Goal: Task Accomplishment & Management: Complete application form

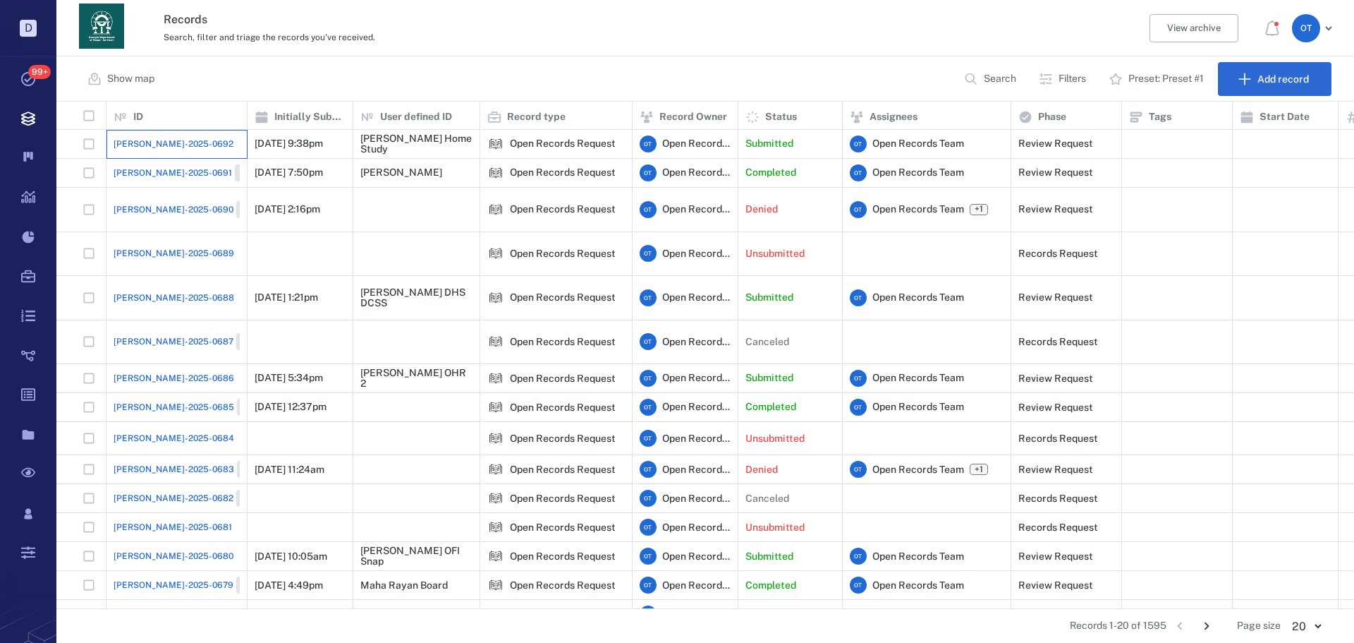
click at [155, 133] on div "[PERSON_NAME]-2025-0692" at bounding box center [177, 144] width 126 height 28
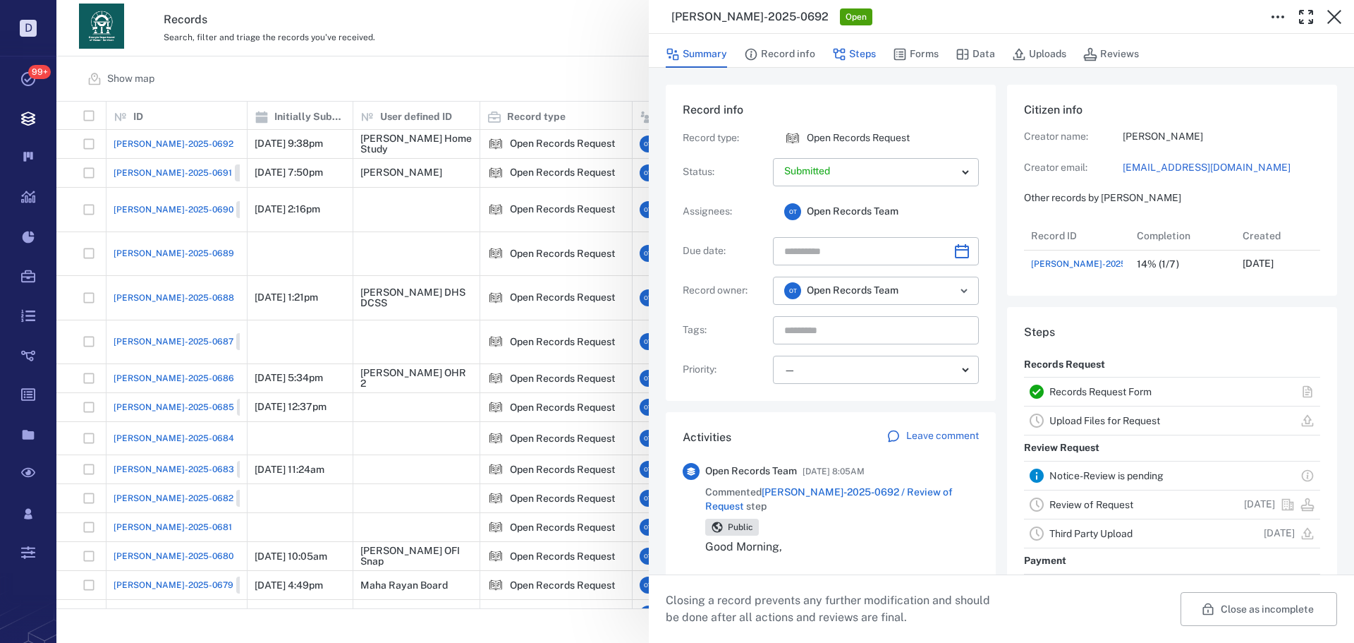
click at [860, 55] on button "Steps" at bounding box center [854, 54] width 44 height 27
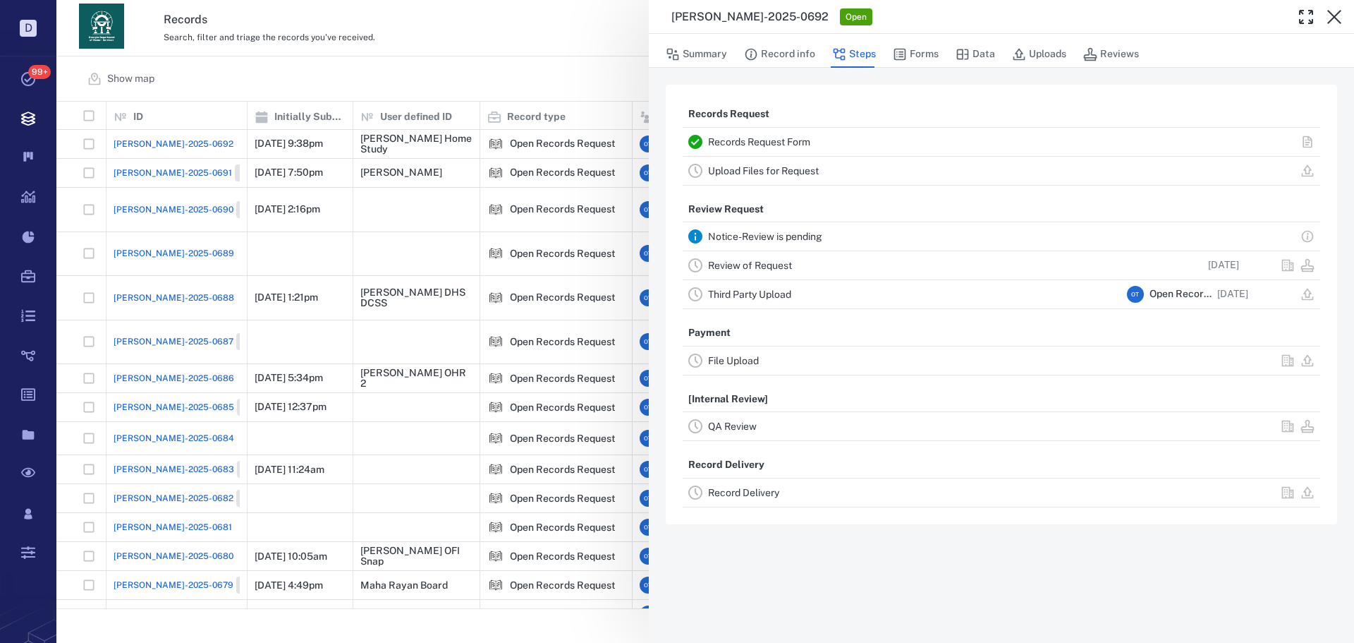
click at [769, 260] on link "Review of Request" at bounding box center [750, 265] width 84 height 11
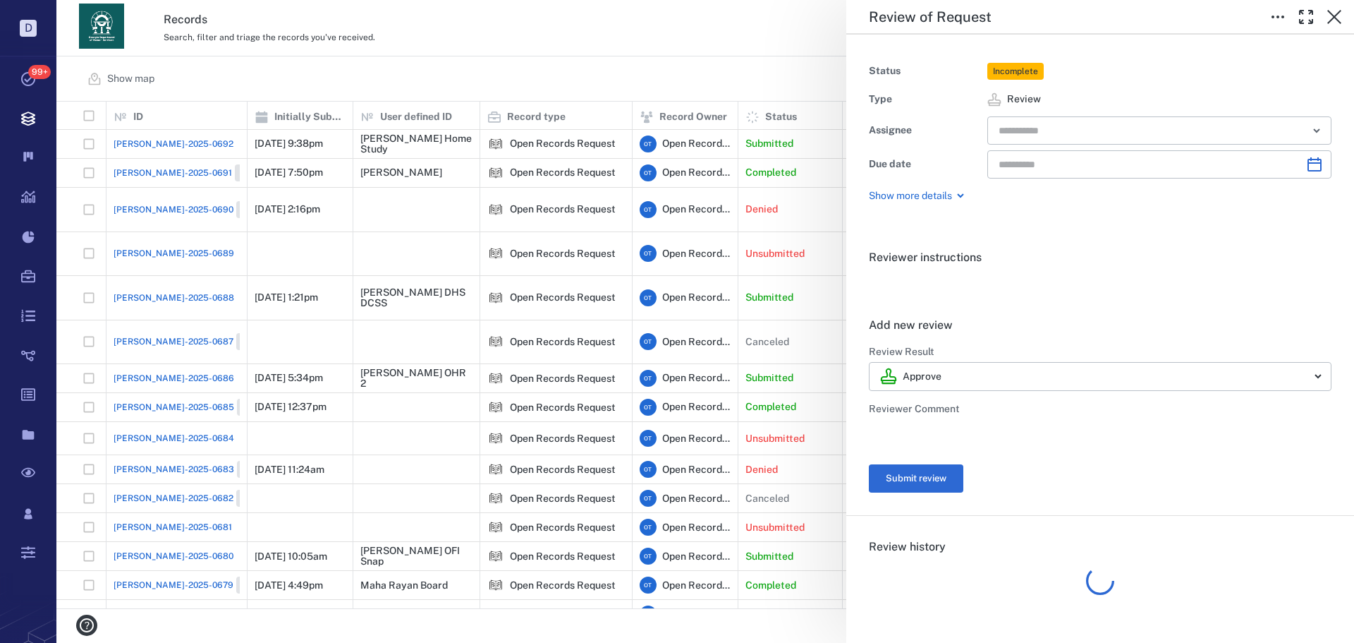
type input "**********"
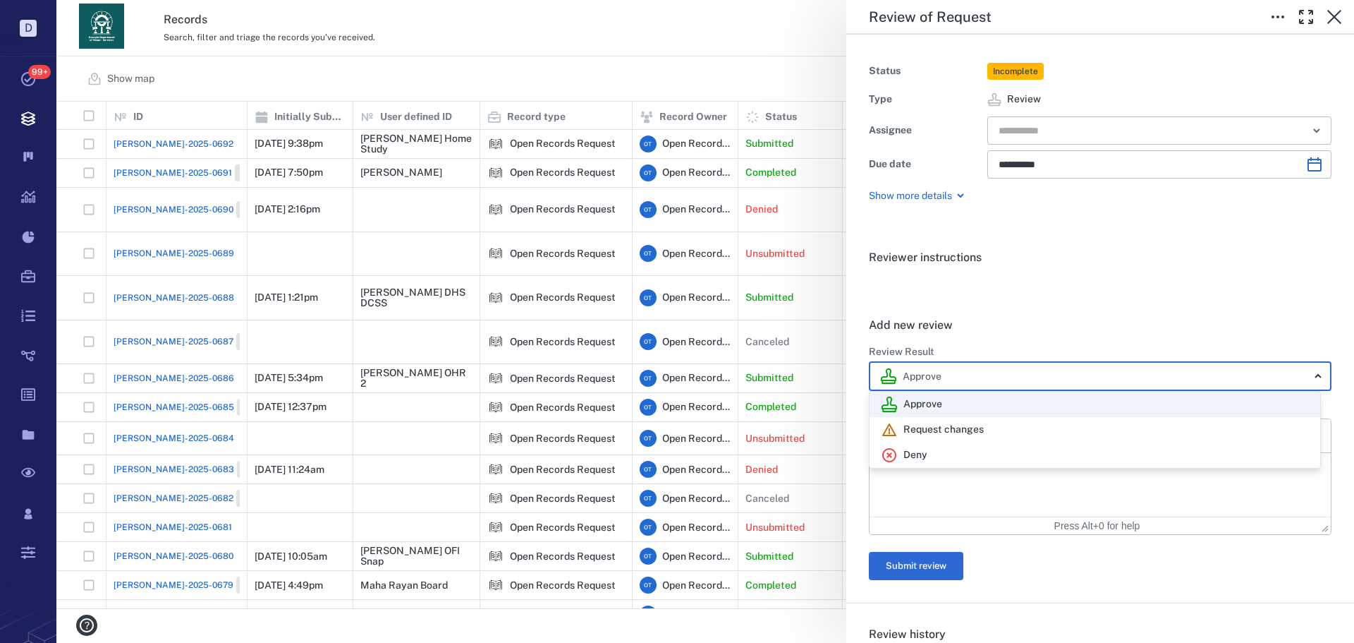
drag, startPoint x: 978, startPoint y: 380, endPoint x: 954, endPoint y: 410, distance: 38.1
click at [977, 380] on body "D Tasks 99+ Records Boards Dashboard Reports Record types Guide steps Rules For…" at bounding box center [677, 321] width 1354 height 643
click at [923, 447] on div "Deny" at bounding box center [904, 455] width 47 height 17
type input "******"
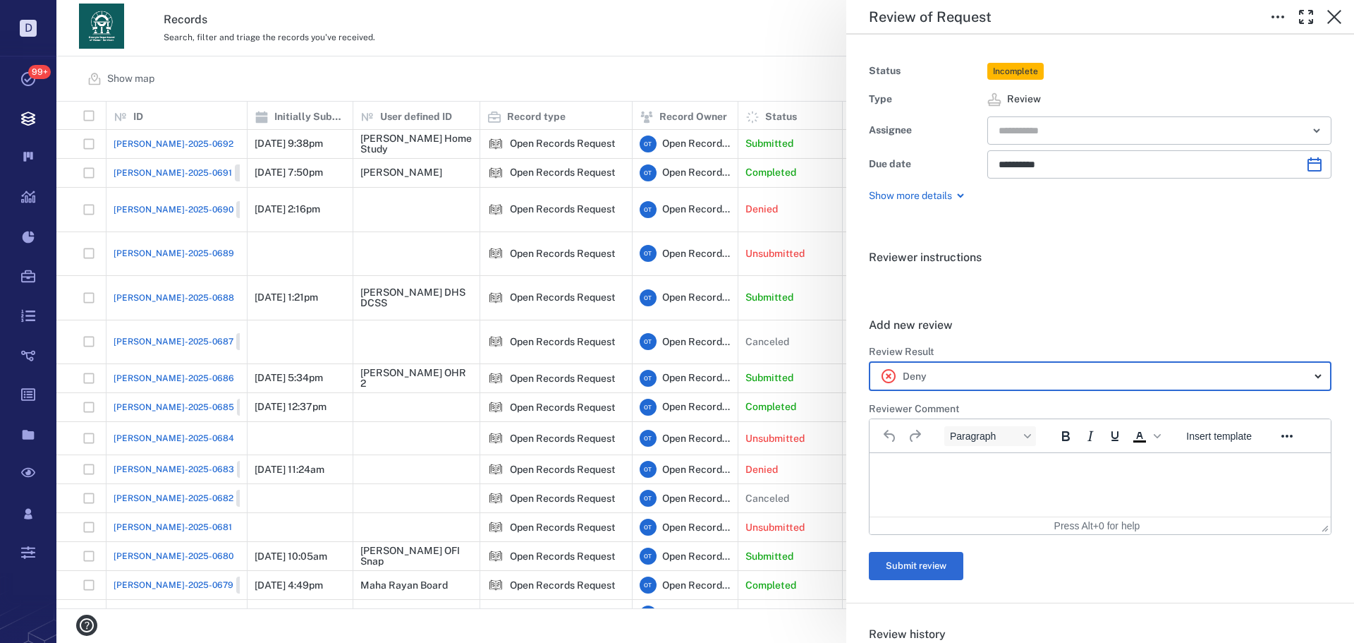
click at [930, 478] on div "Approve Request changes Deny" at bounding box center [677, 321] width 1354 height 643
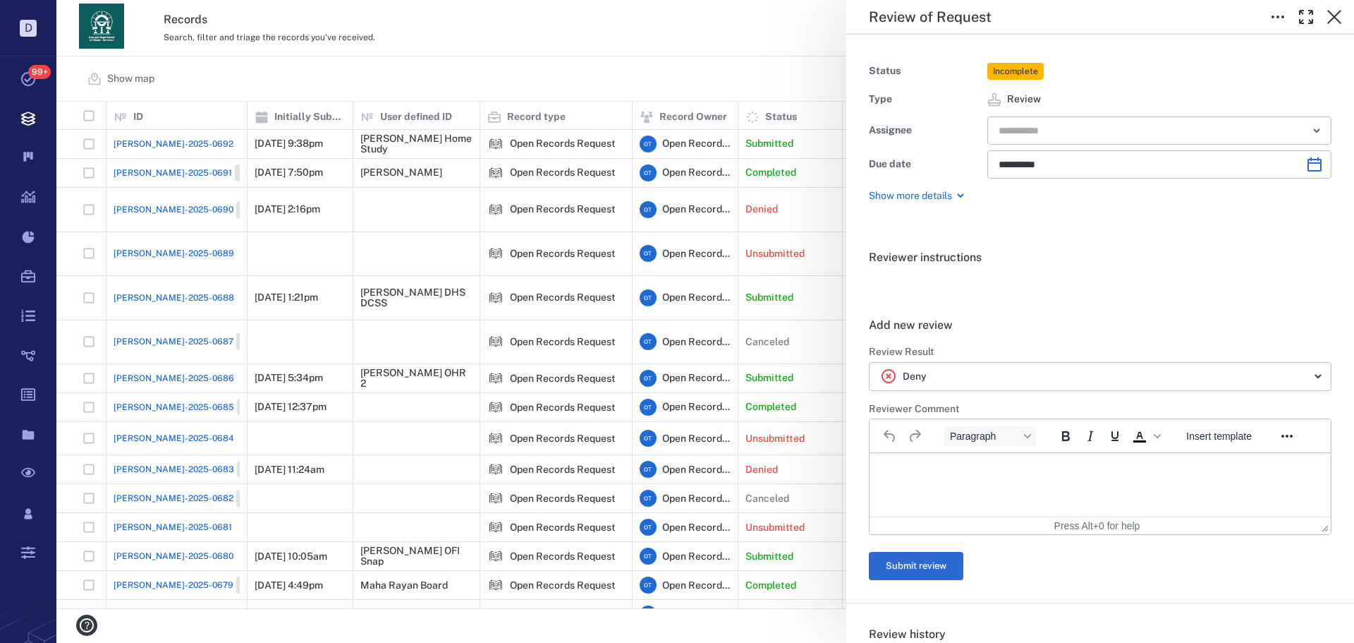
click at [983, 486] on html at bounding box center [1100, 470] width 461 height 35
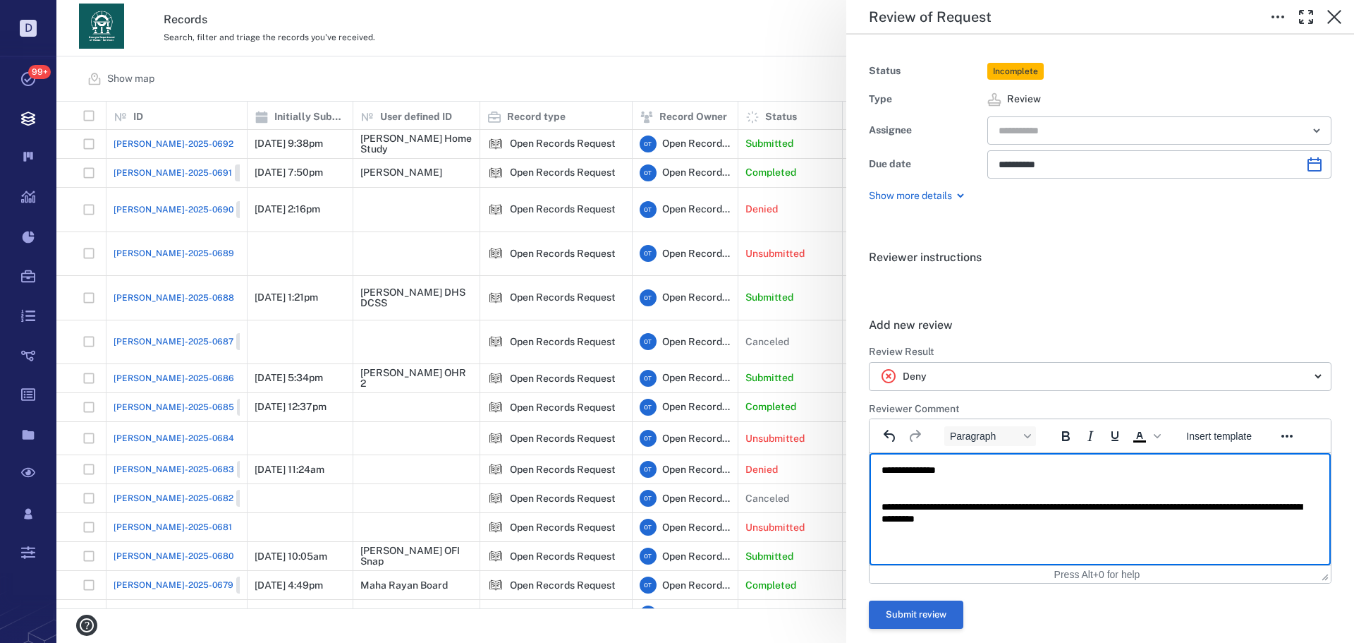
click at [929, 610] on button "Submit review" at bounding box center [916, 614] width 95 height 28
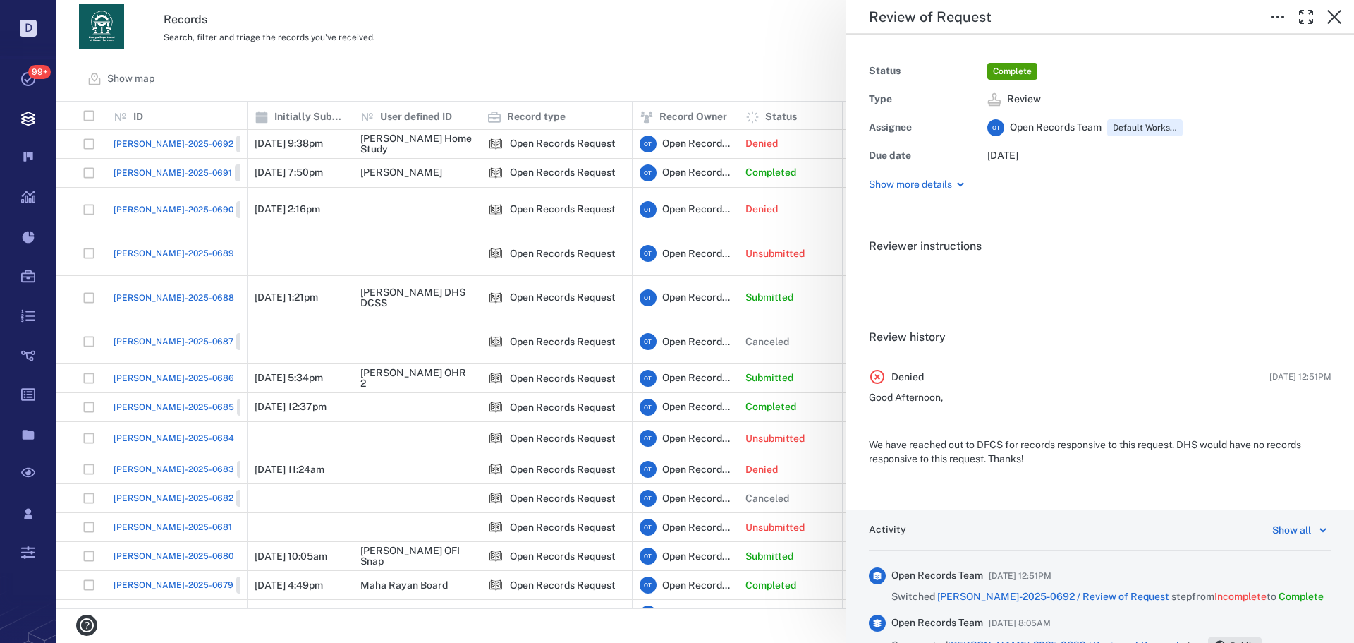
click at [568, 51] on div "Review of Request Status Complete Type Review Assignee O T Open Records Team De…" at bounding box center [705, 321] width 1298 height 643
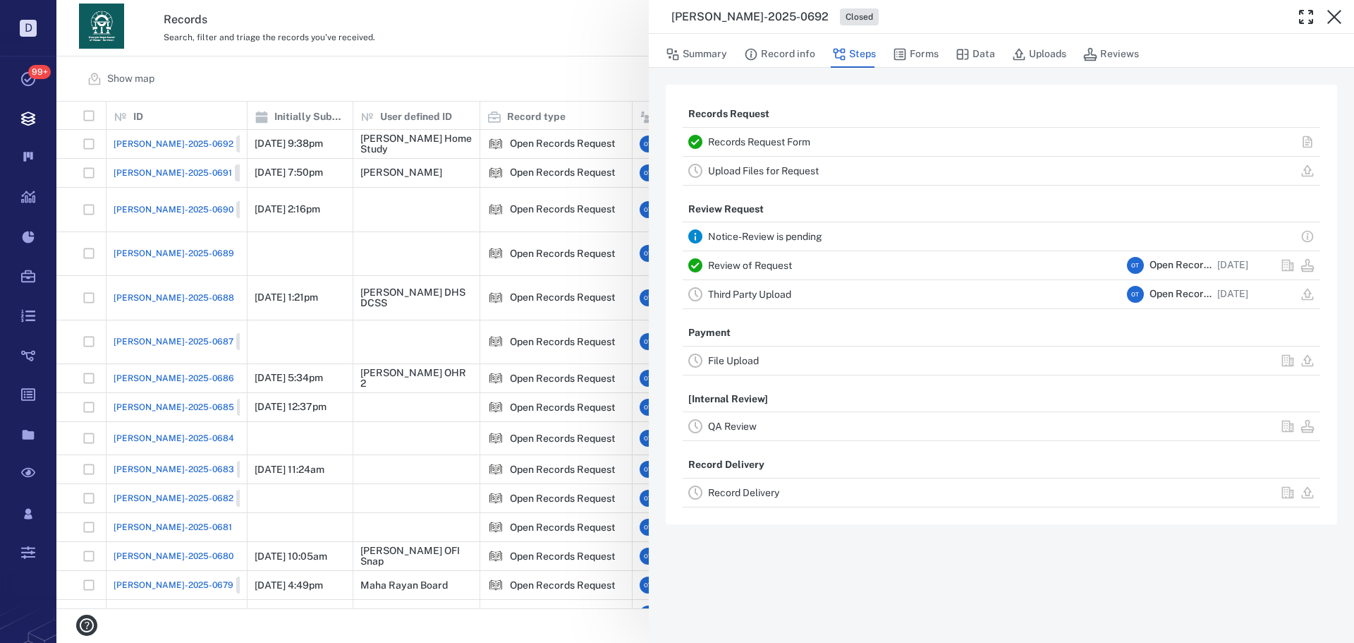
drag, startPoint x: 177, startPoint y: 65, endPoint x: 199, endPoint y: 63, distance: 21.9
click at [176, 65] on div "ORR-2025-0692 Closed Summary Record info Steps Forms Data Uploads Reviews Recor…" at bounding box center [705, 321] width 1298 height 643
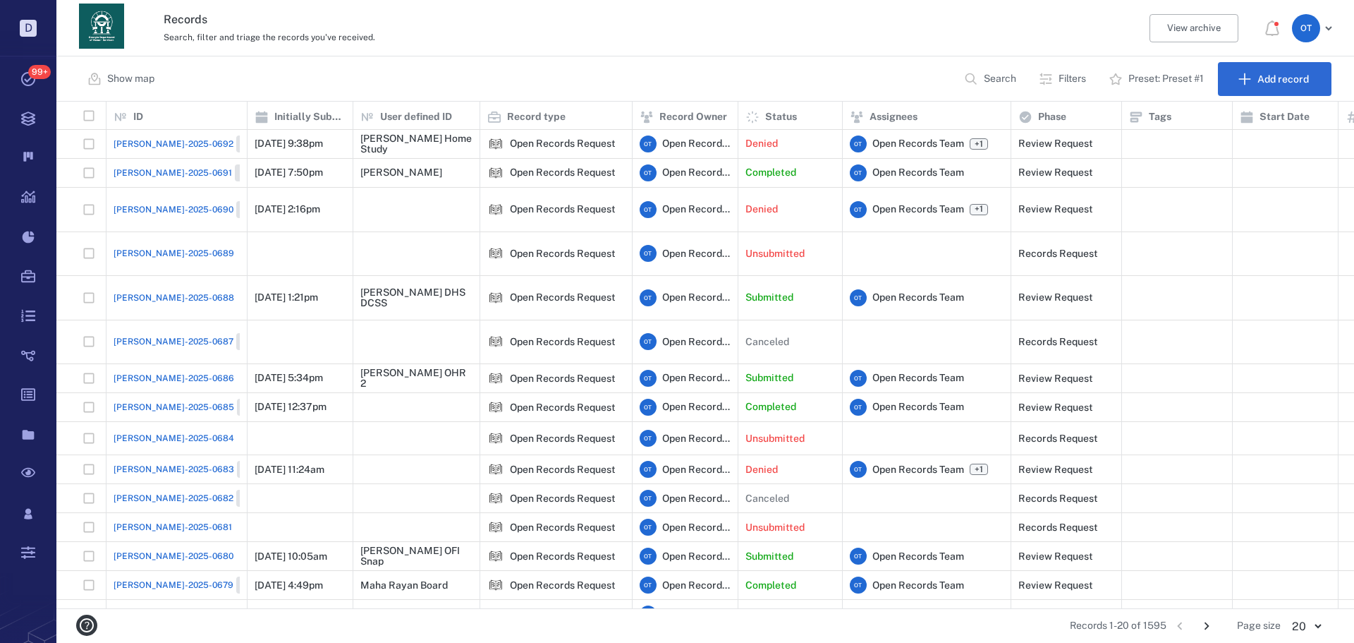
drag, startPoint x: 996, startPoint y: 61, endPoint x: 991, endPoint y: 68, distance: 8.6
click at [996, 61] on div "Show map Search Filters Preset: Preset #1 Add record" at bounding box center [705, 78] width 1298 height 45
click at [991, 68] on button "Search" at bounding box center [992, 79] width 72 height 34
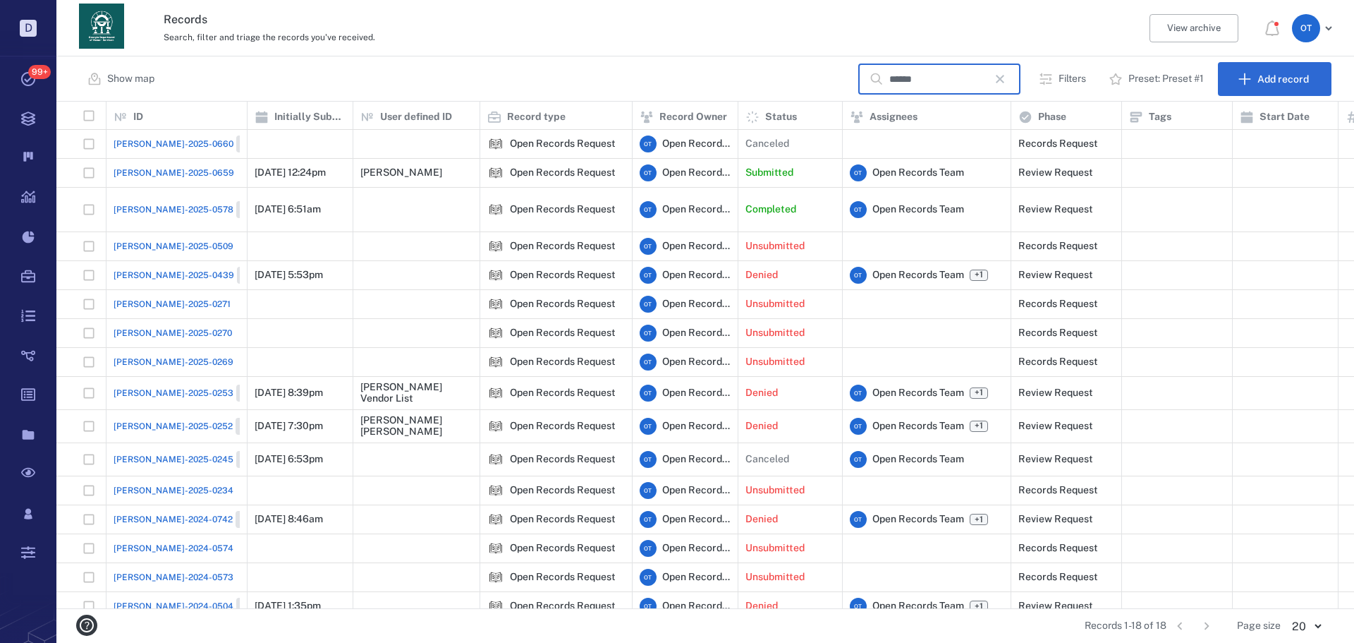
type input "******"
click at [174, 178] on span "ORR-2025-0659" at bounding box center [174, 172] width 121 height 13
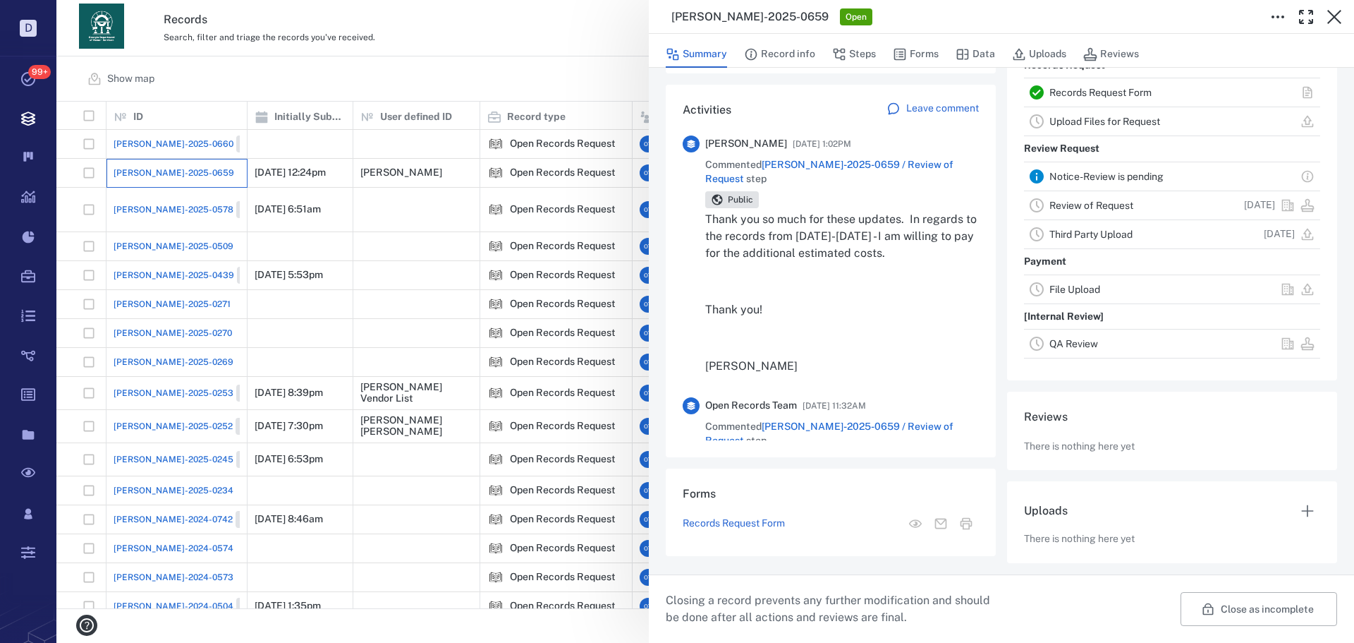
scroll to position [338, 0]
click at [791, 51] on button "Record info" at bounding box center [779, 54] width 71 height 27
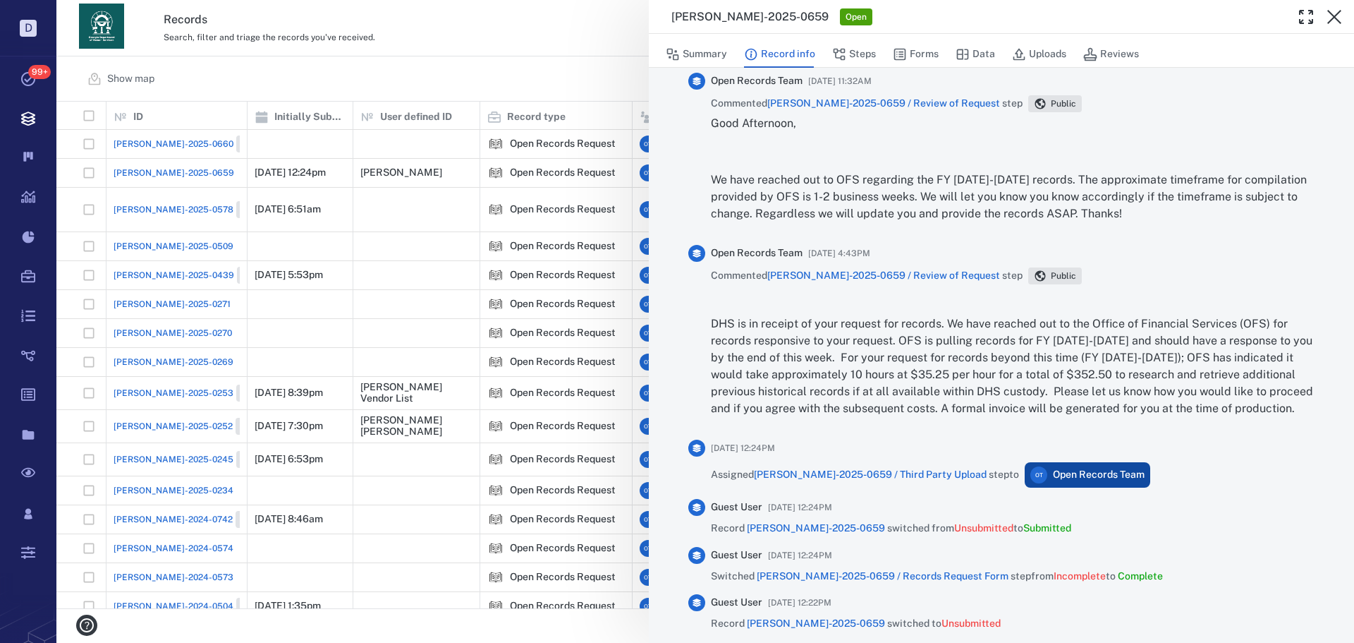
scroll to position [1043, 0]
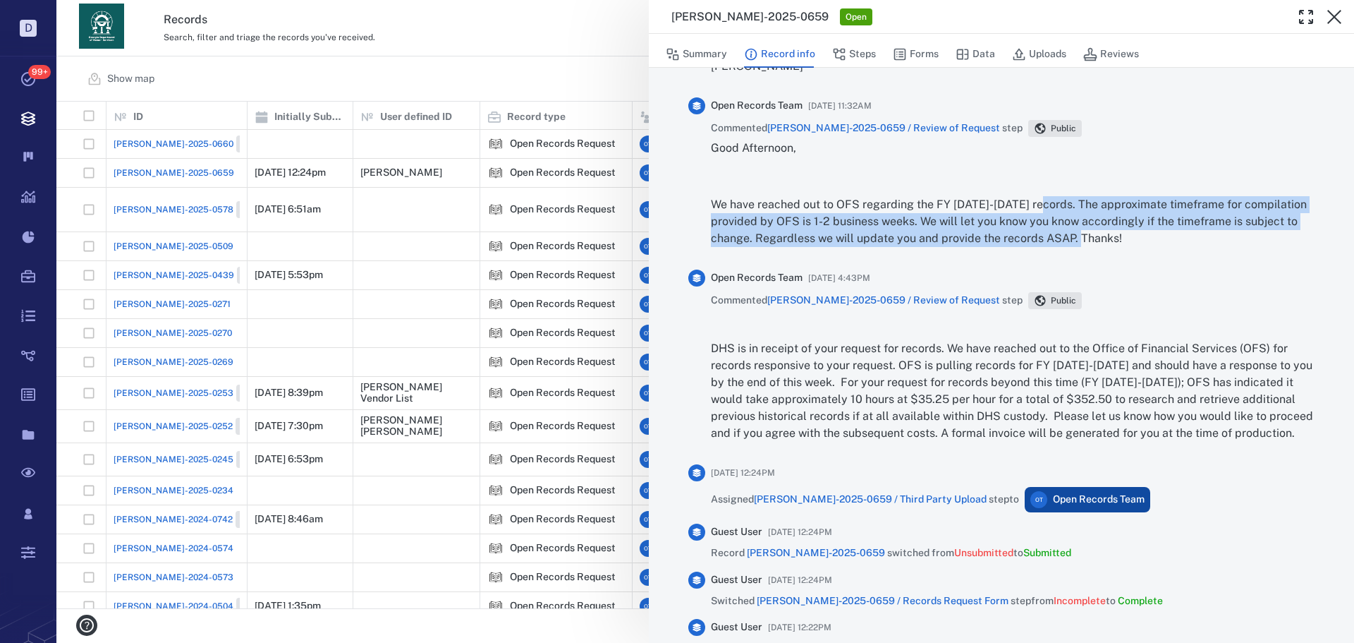
drag, startPoint x: 1102, startPoint y: 241, endPoint x: 1046, endPoint y: 202, distance: 68.3
click at [1045, 200] on p "We have reached out to OFS regarding the FY 2020-2024 records. The approximate …" at bounding box center [1013, 221] width 604 height 51
click at [1076, 240] on p "We have reached out to OFS regarding the FY 2020-2024 records. The approximate …" at bounding box center [1013, 221] width 604 height 51
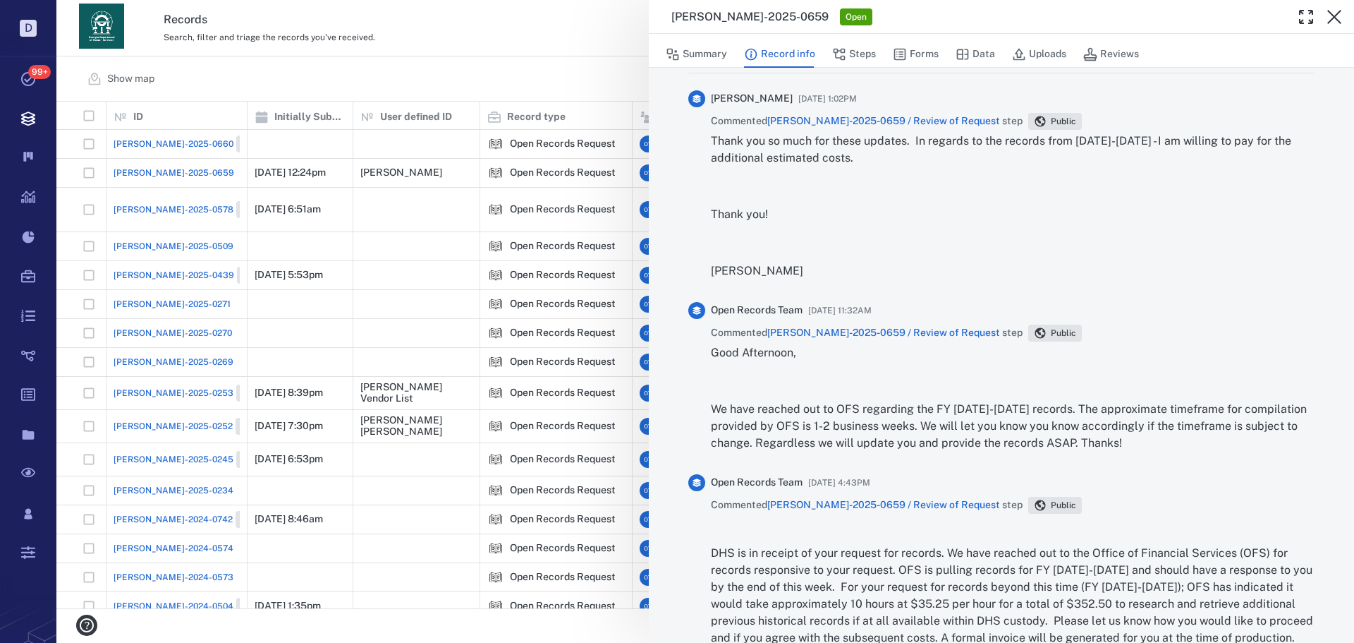
scroll to position [737, 0]
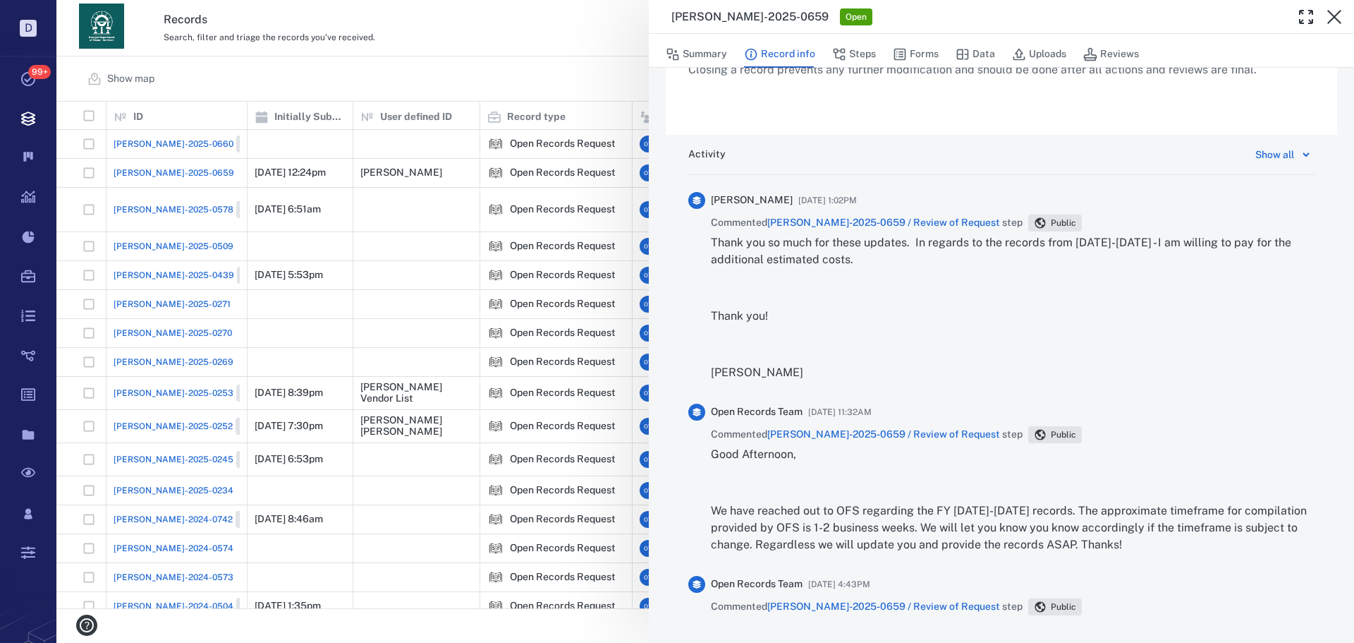
click at [924, 230] on div "Commented ORR-2025-0659 / Review of Request step Public" at bounding box center [1013, 222] width 604 height 17
click at [916, 219] on span "ORR-2025-0659 / Review of Request" at bounding box center [883, 222] width 233 height 11
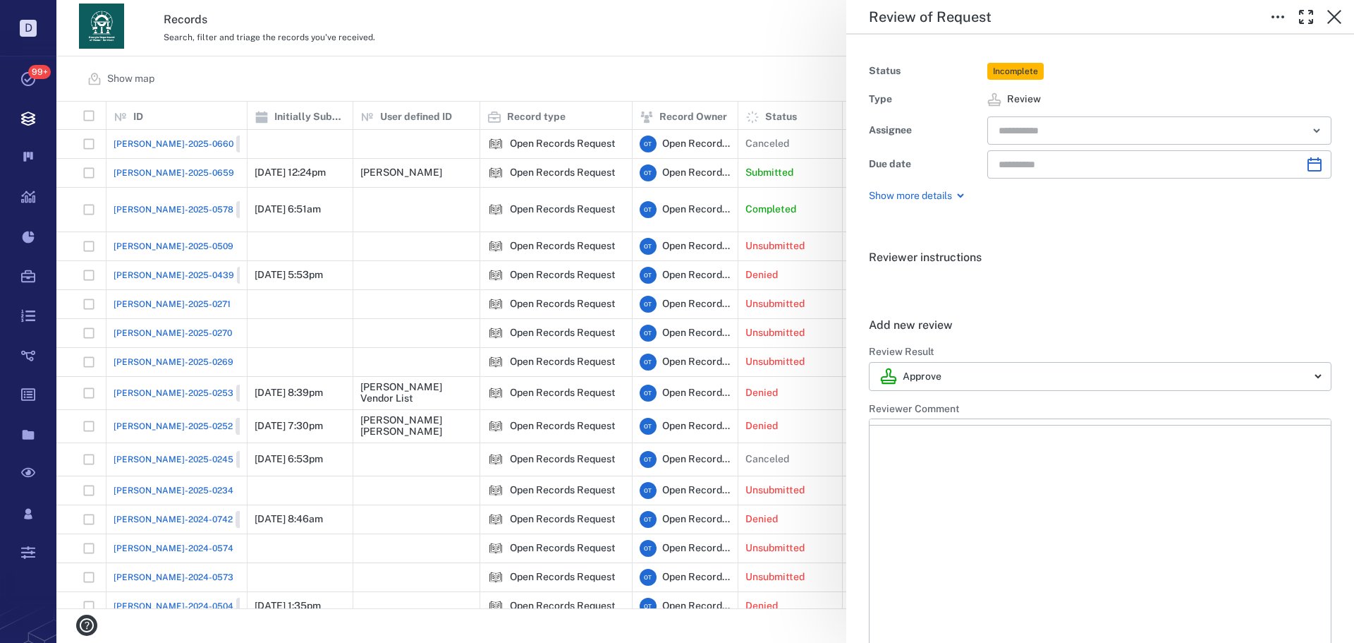
type input "**********"
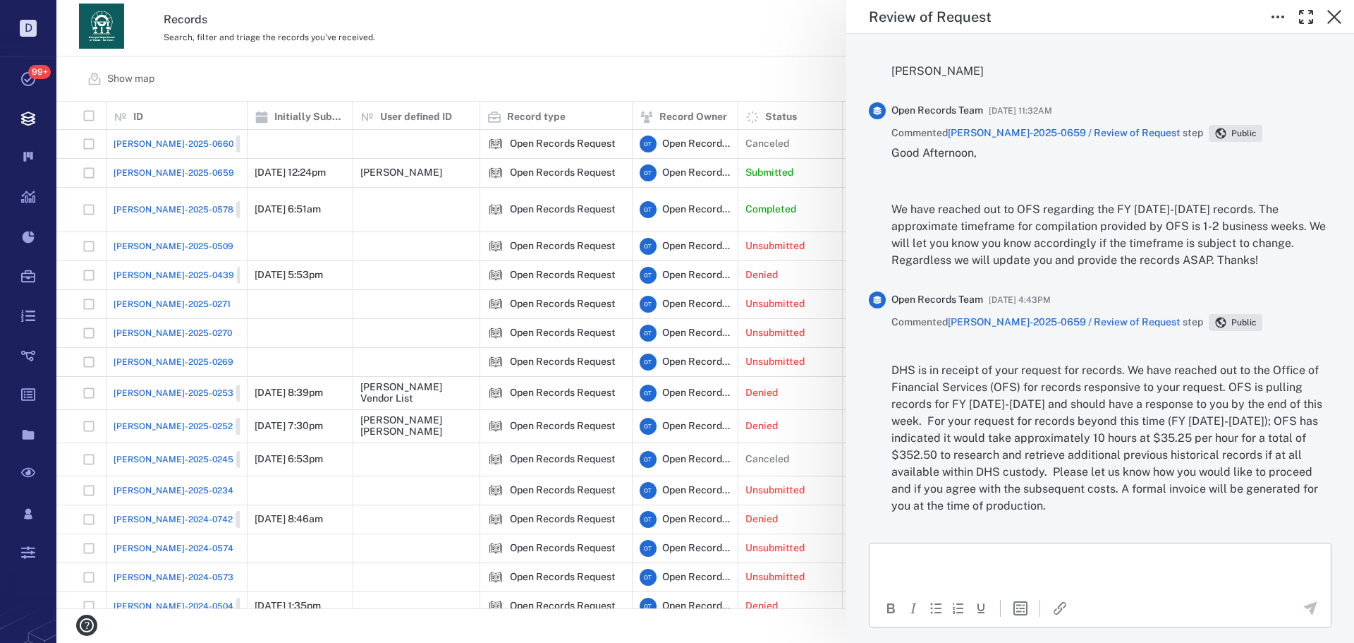
scroll to position [925, 0]
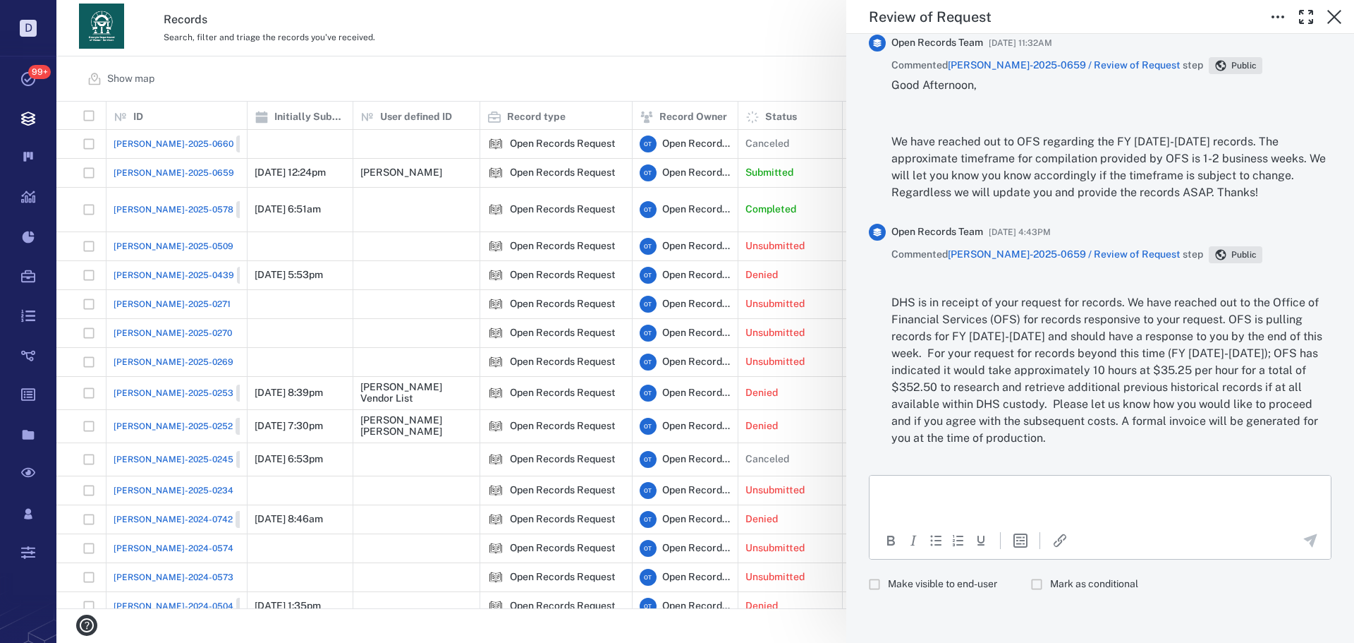
drag, startPoint x: 958, startPoint y: 600, endPoint x: 956, endPoint y: 593, distance: 8.0
click at [956, 595] on div "Activity Show all Daniel Moak 09/05/2025 at 1:02PM Commented ORR-2025-0659 / Re…" at bounding box center [1100, 204] width 508 height 877
click at [957, 585] on span "Make visible to end-user" at bounding box center [942, 584] width 109 height 14
click at [960, 522] on div "To open the popup, press Shift+Enter To open the popup, press Shift+Enter" at bounding box center [1100, 540] width 461 height 38
click at [969, 483] on html at bounding box center [1100, 492] width 461 height 35
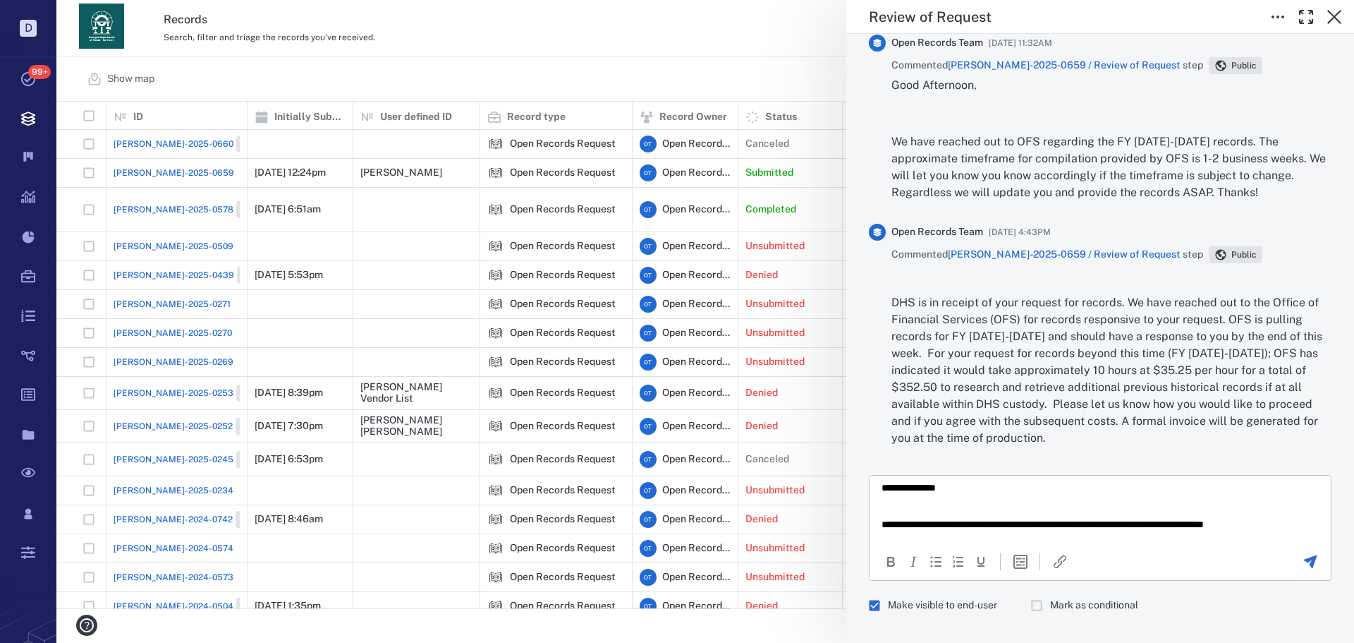
scroll to position [18, 0]
click at [1309, 562] on div at bounding box center [1310, 561] width 39 height 17
click at [1306, 560] on icon "Send the comment" at bounding box center [1310, 561] width 17 height 17
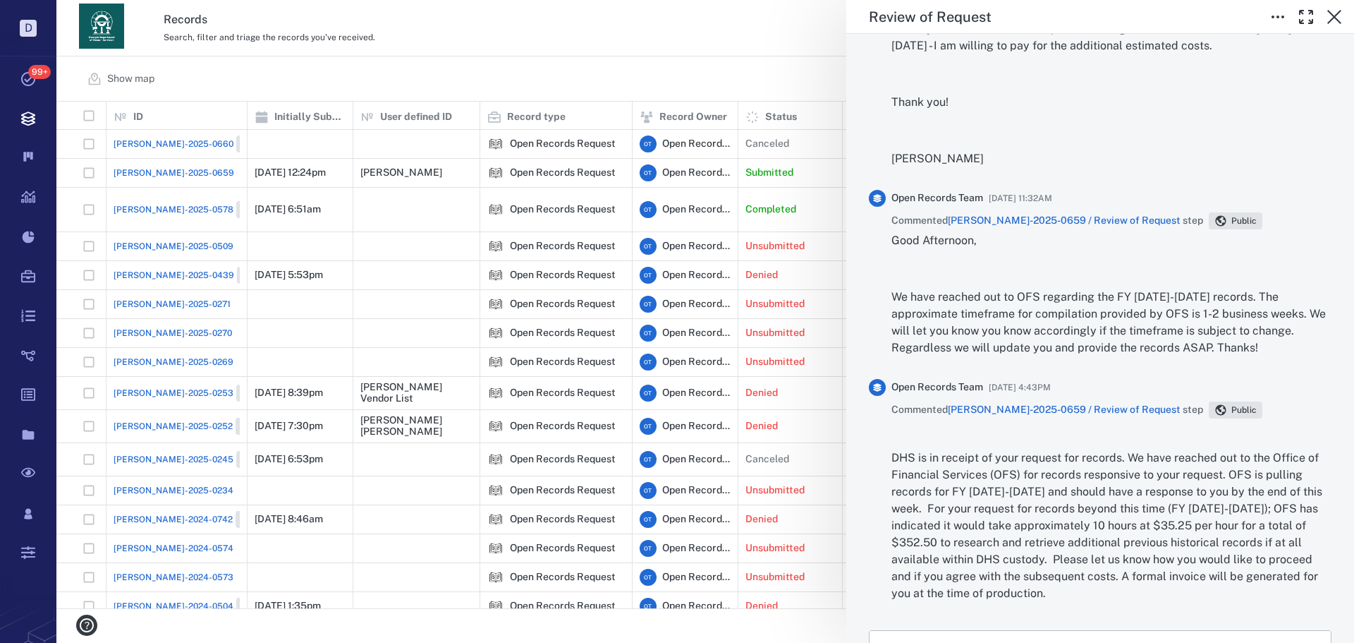
scroll to position [643, 0]
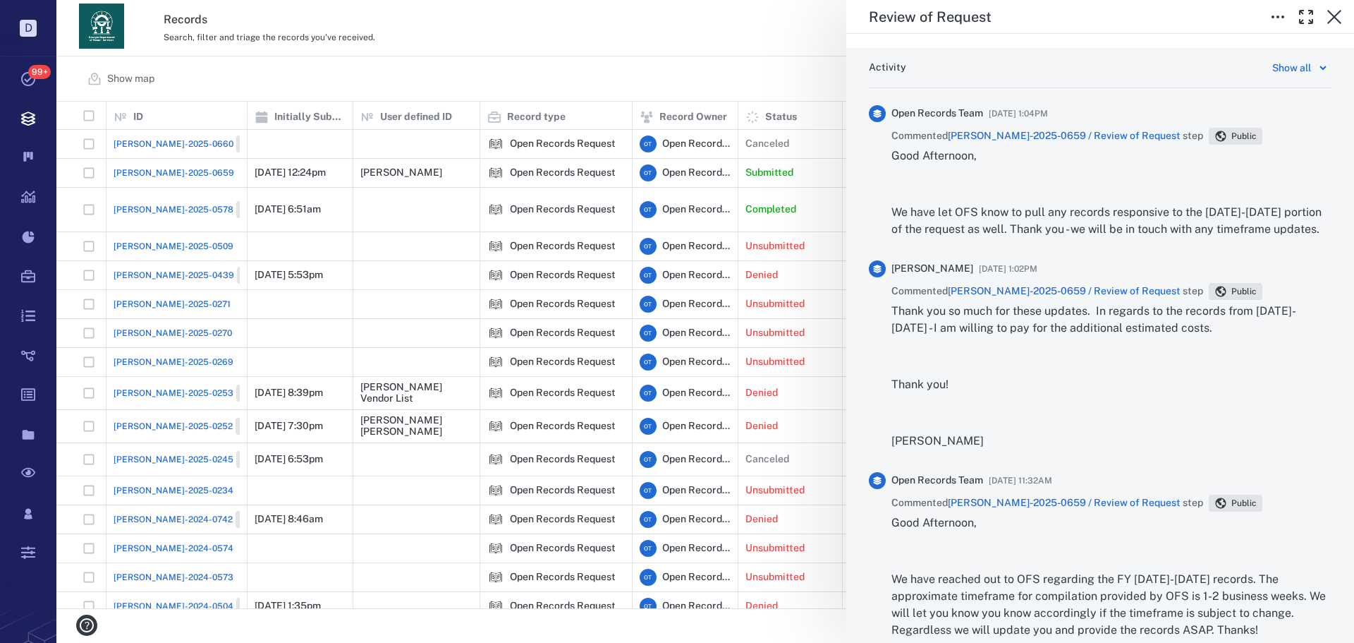
click at [683, 82] on div "**********" at bounding box center [705, 321] width 1298 height 643
click at [407, 88] on div "**********" at bounding box center [705, 321] width 1298 height 643
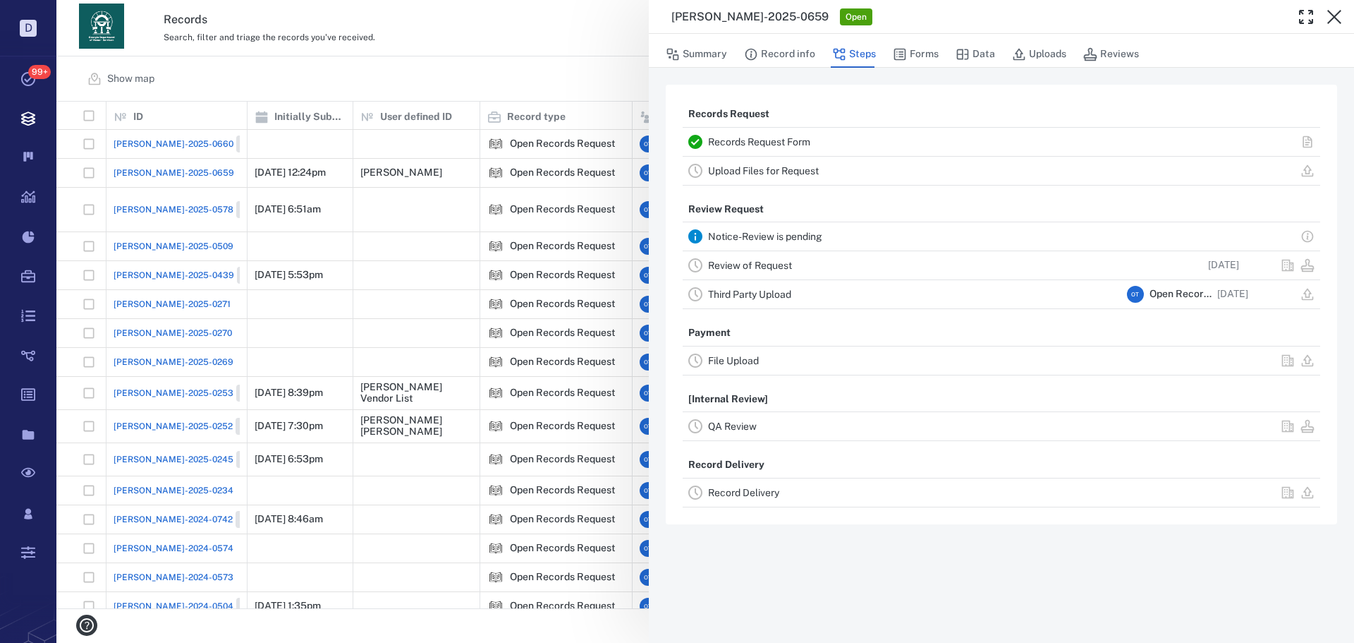
click at [422, 81] on div "ORR-2025-0659 Open Summary Record info Steps Forms Data Uploads Reviews Records…" at bounding box center [705, 321] width 1298 height 643
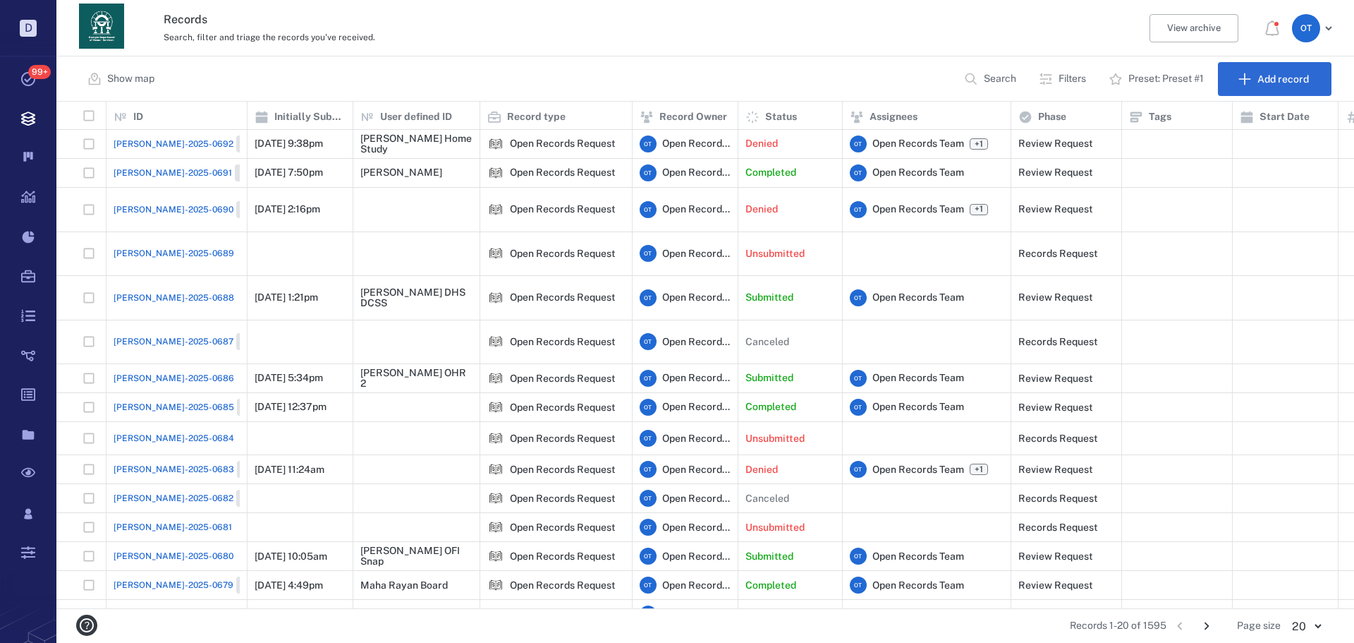
click at [968, 64] on button "Search" at bounding box center [992, 79] width 72 height 34
type input "****"
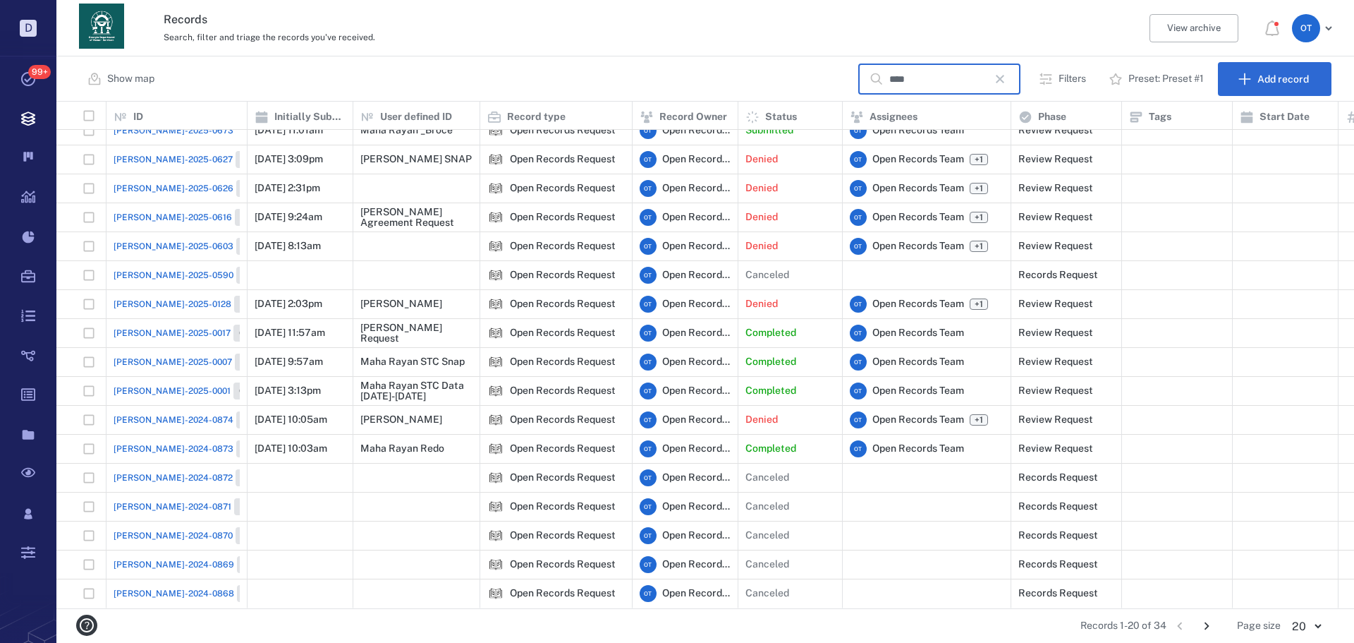
scroll to position [111, 0]
click at [150, 384] on span "ORR-2025-0001" at bounding box center [172, 390] width 117 height 13
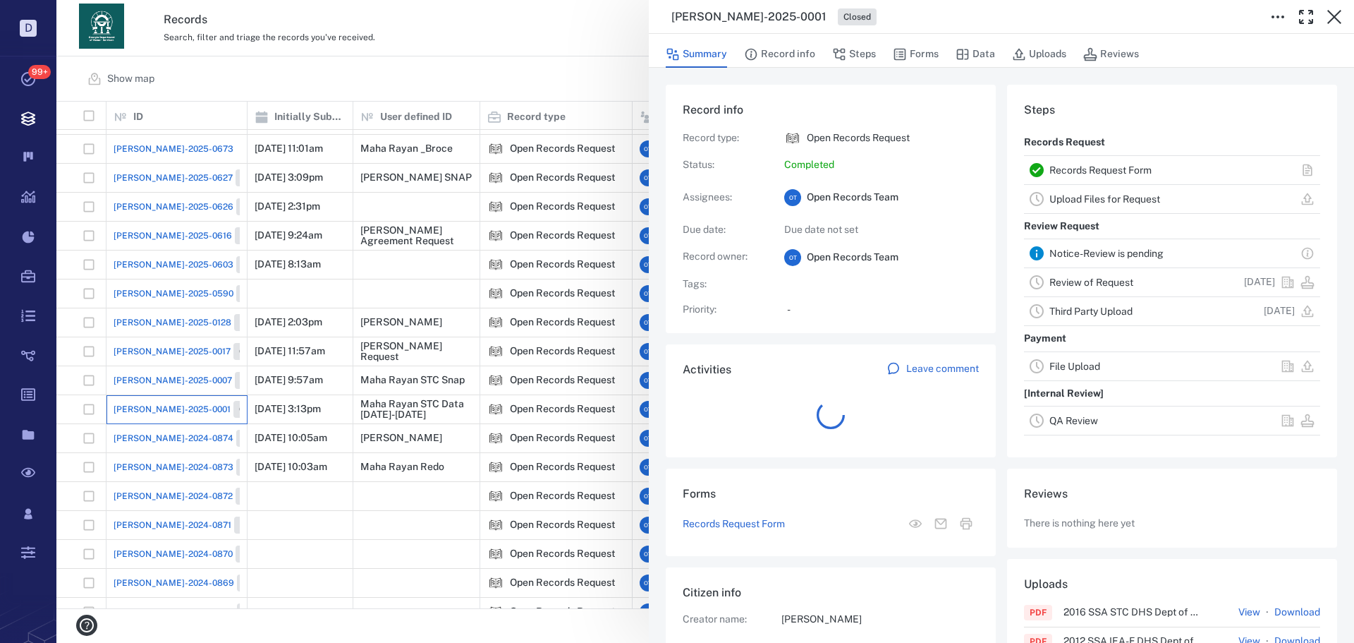
scroll to position [734, 269]
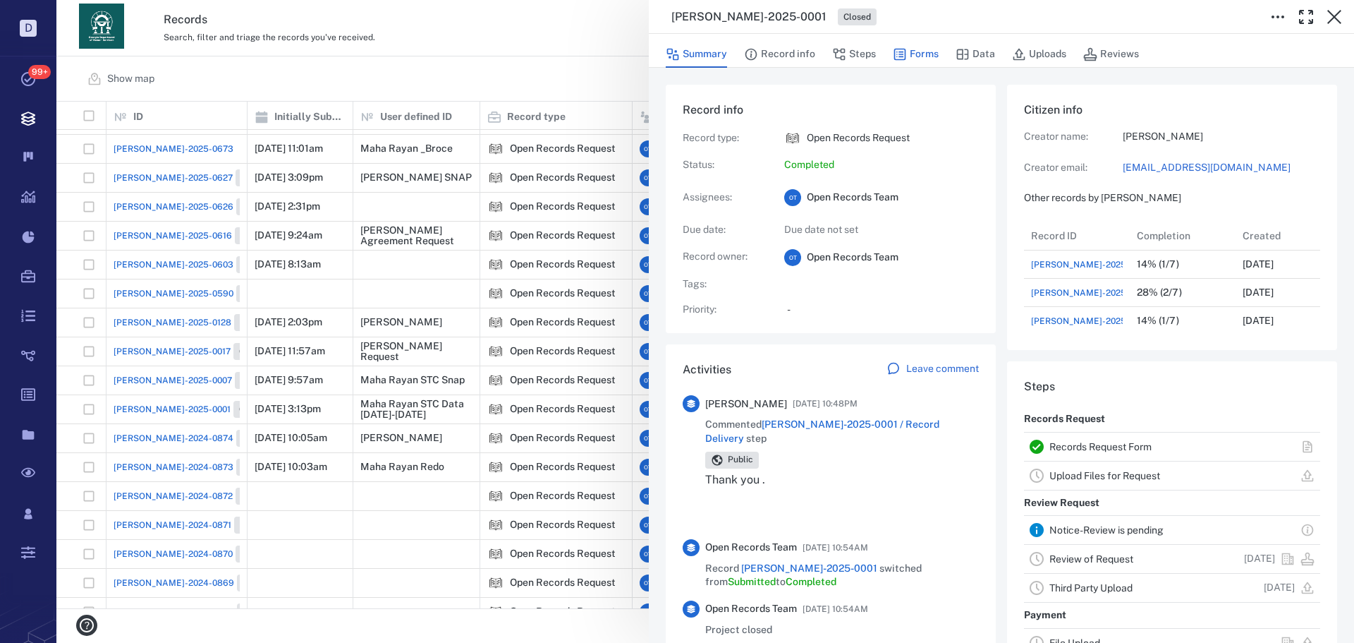
click at [917, 57] on button "Forms" at bounding box center [916, 54] width 46 height 27
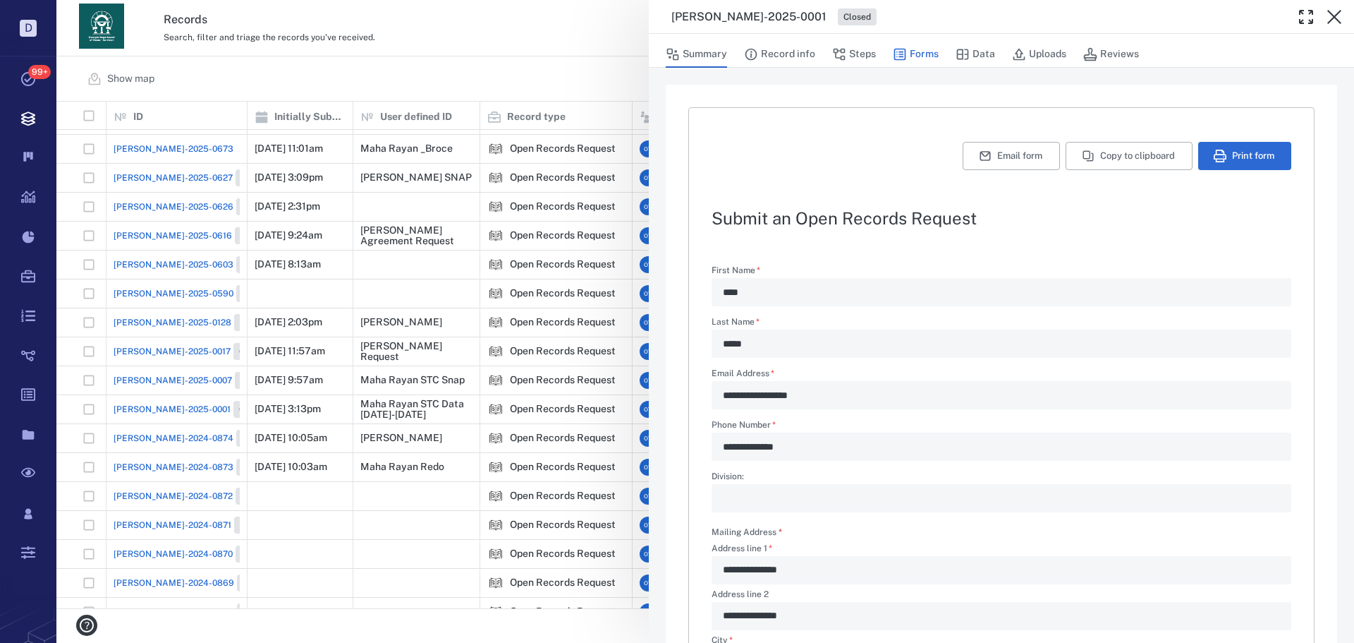
type textarea "*"
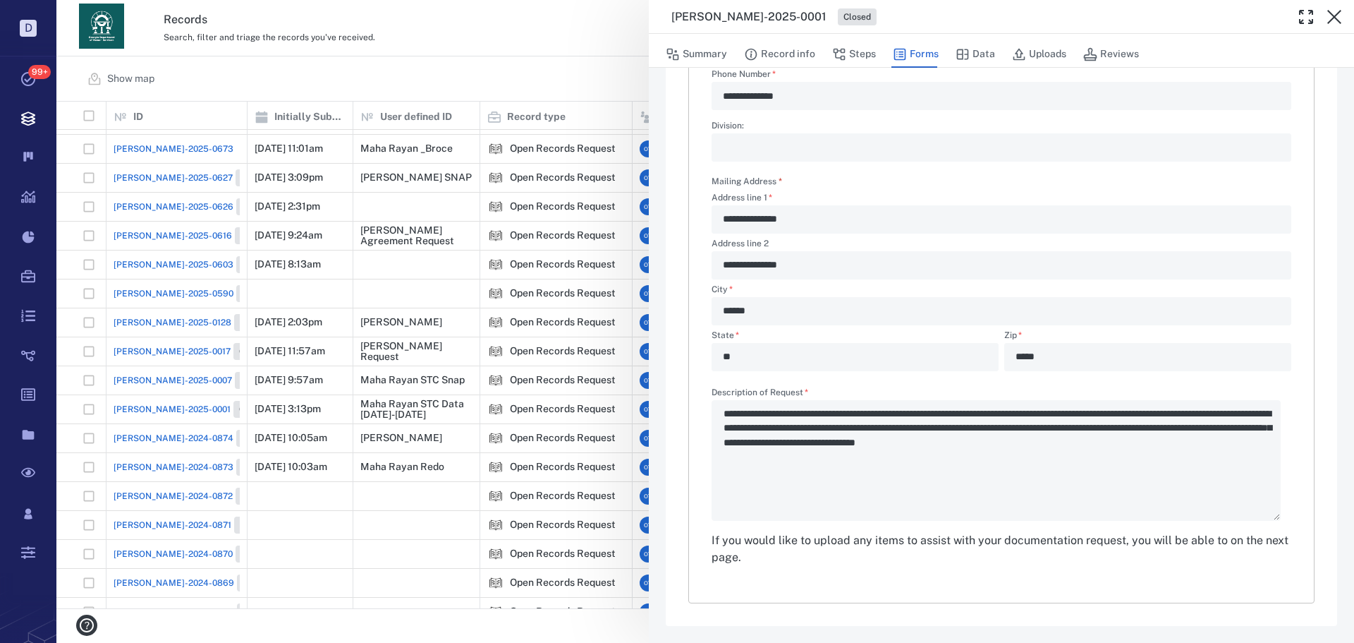
click at [523, 72] on div "**********" at bounding box center [705, 321] width 1298 height 643
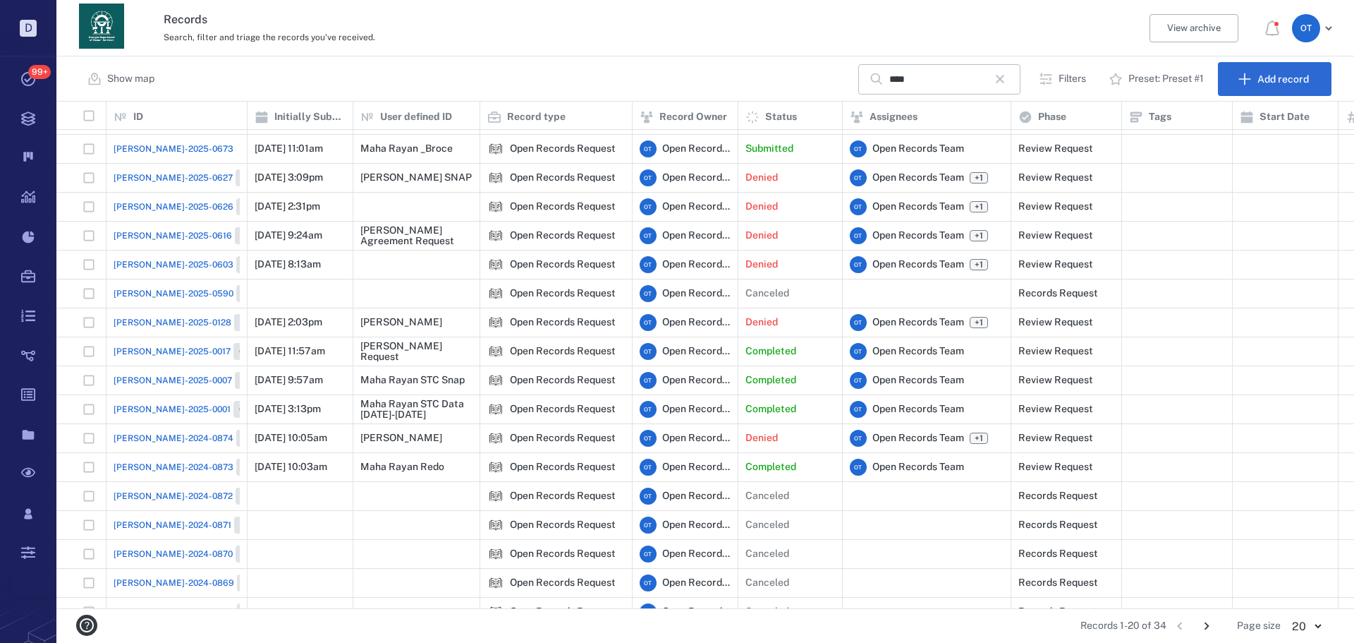
click at [130, 178] on span "ORR-2025-0627" at bounding box center [173, 177] width 119 height 13
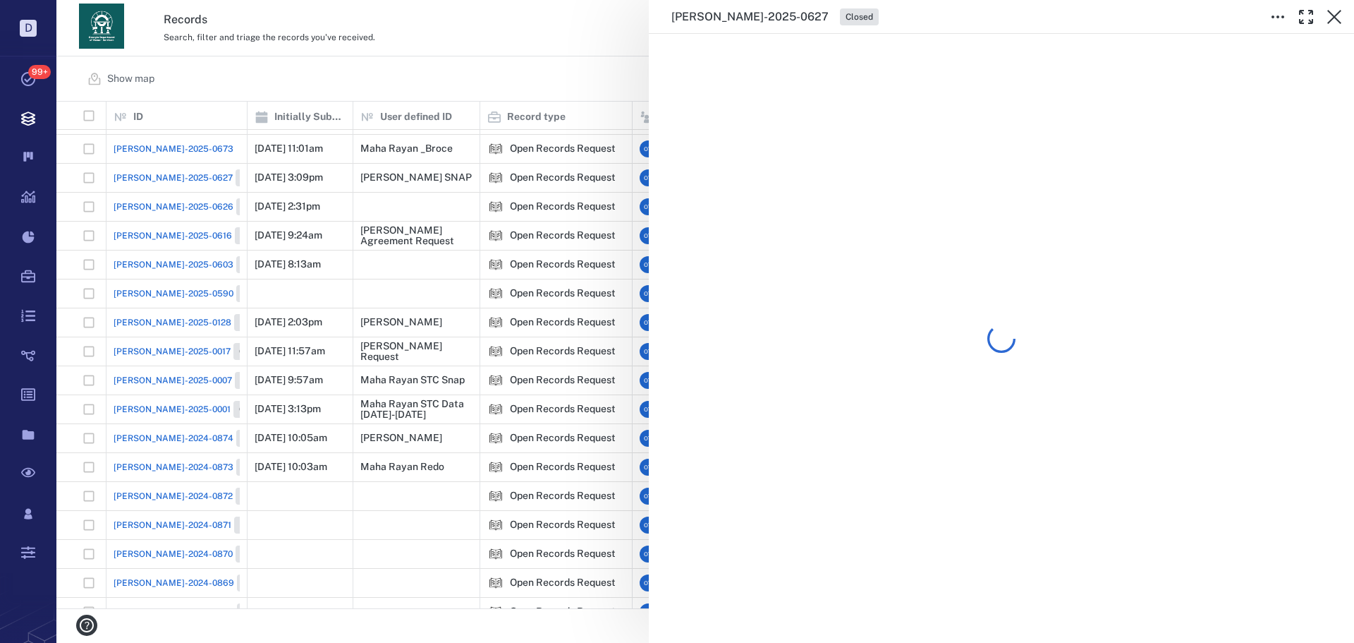
click at [425, 76] on div "ORR-2025-0627 Closed" at bounding box center [705, 321] width 1298 height 643
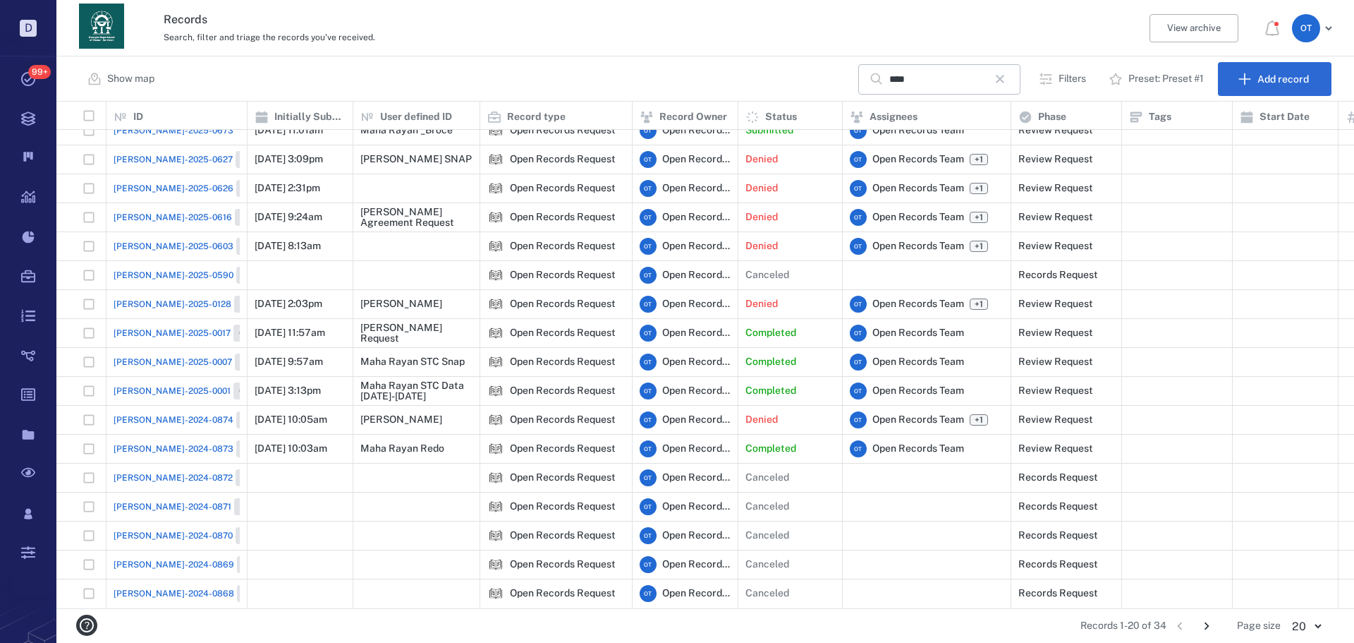
scroll to position [111, 0]
click at [147, 327] on span "ORR-2025-0017" at bounding box center [172, 333] width 117 height 13
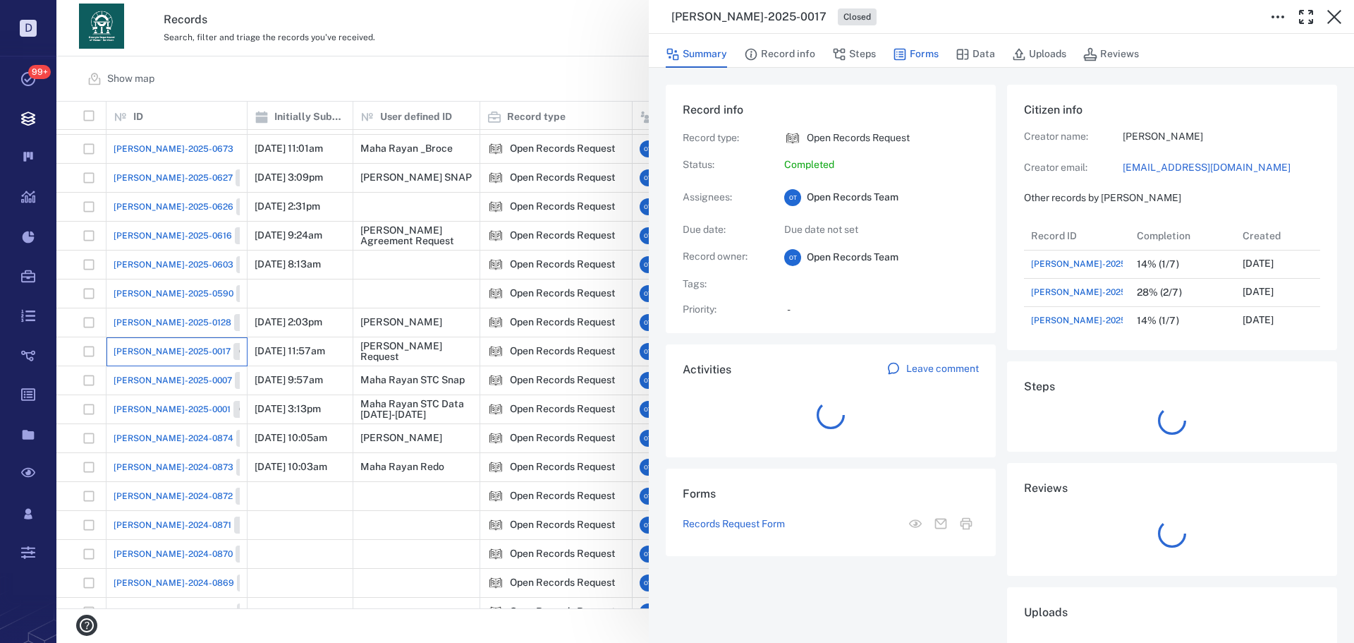
scroll to position [734, 269]
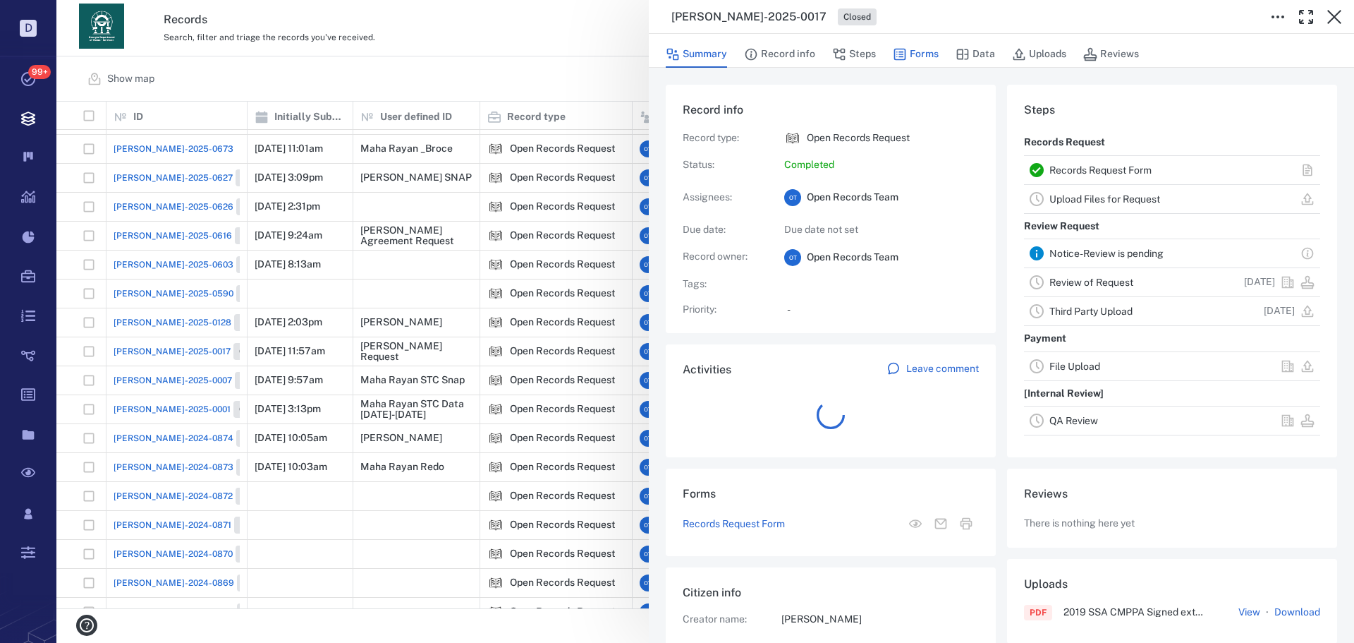
click at [911, 48] on button "Forms" at bounding box center [916, 54] width 46 height 27
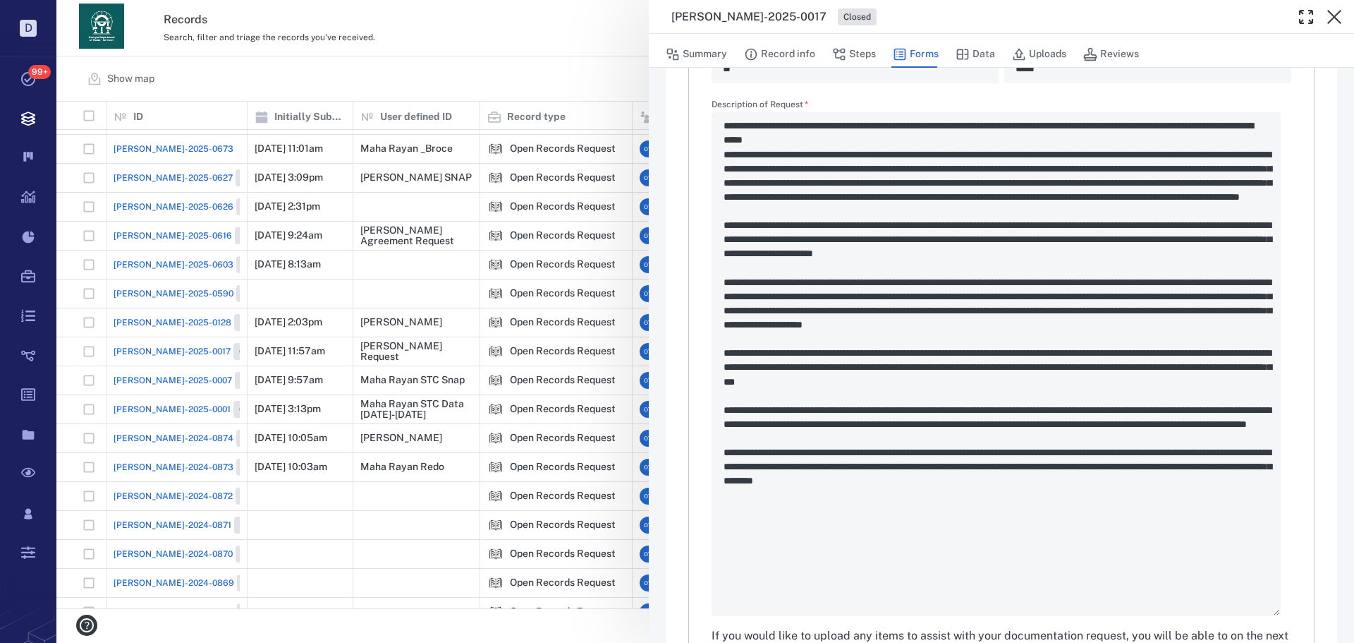
scroll to position [663, 0]
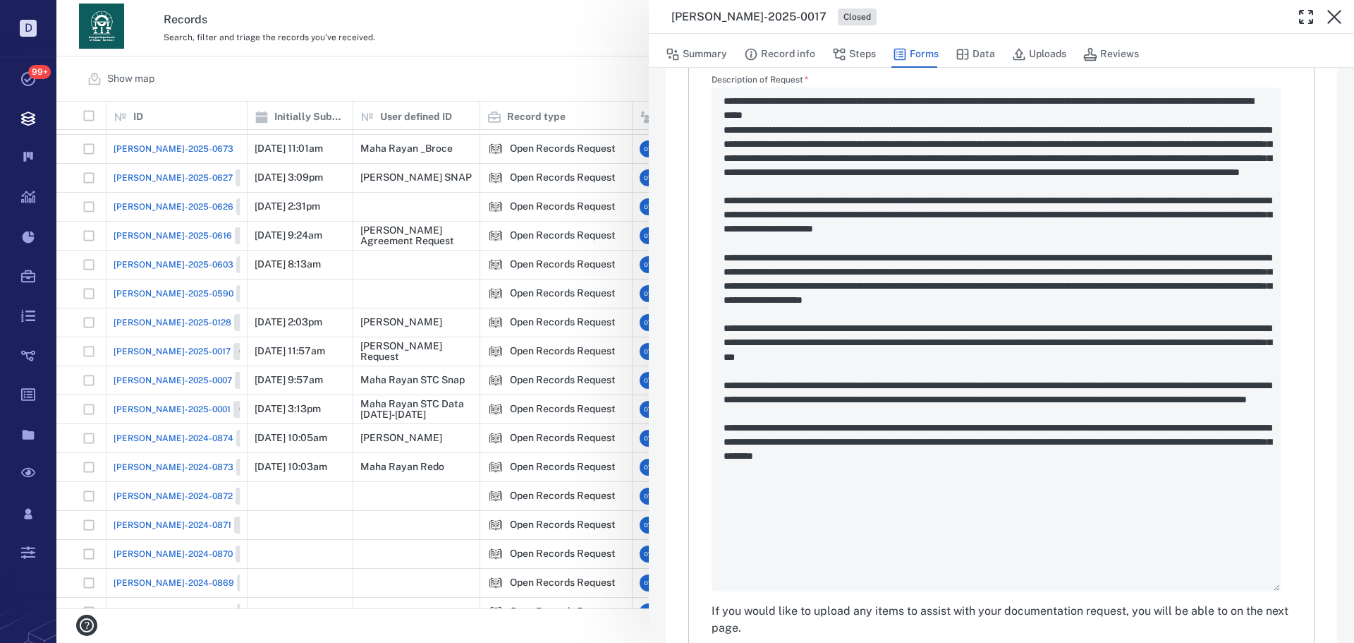
click at [561, 89] on div "**********" at bounding box center [705, 321] width 1298 height 643
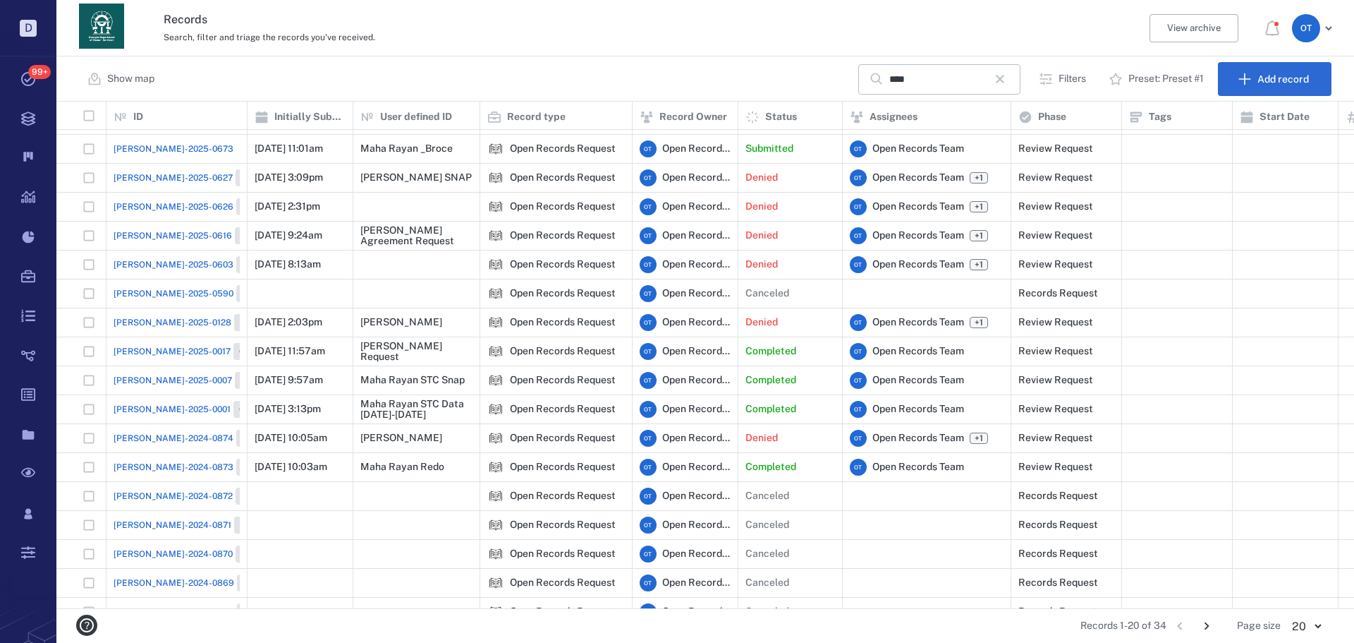
click at [1215, 626] on icon "Go to next page" at bounding box center [1207, 626] width 16 height 16
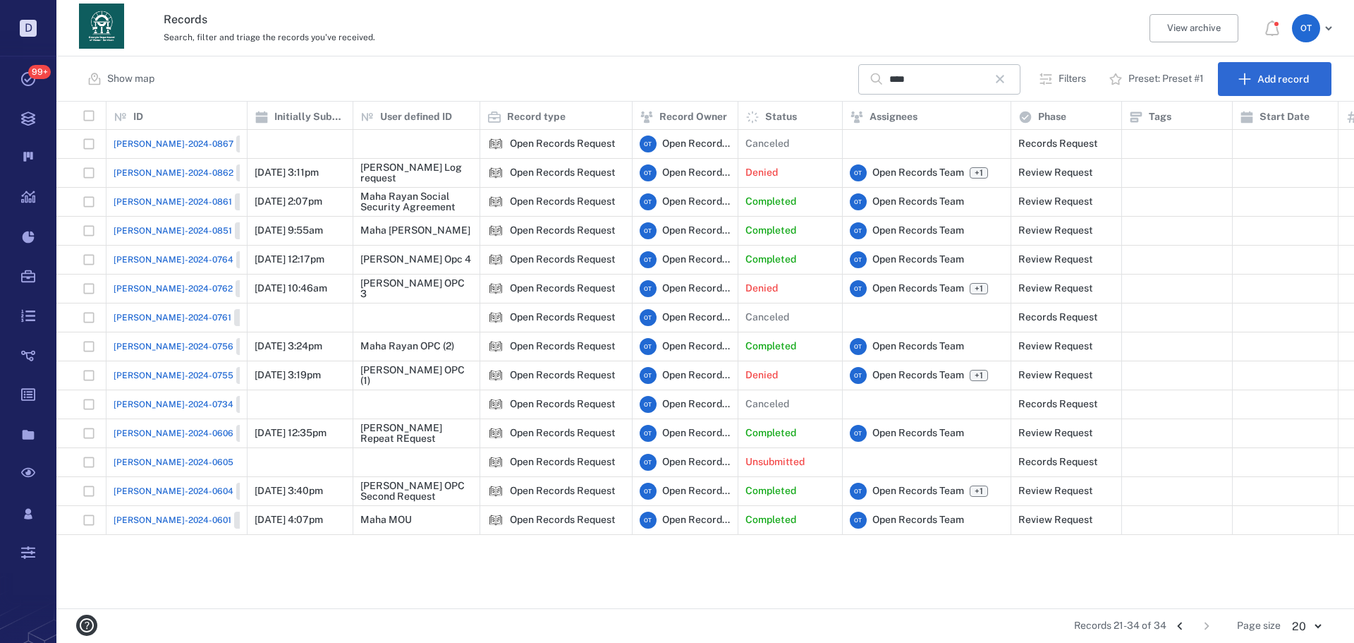
click at [130, 370] on span "ORR-2024-0755" at bounding box center [174, 375] width 120 height 13
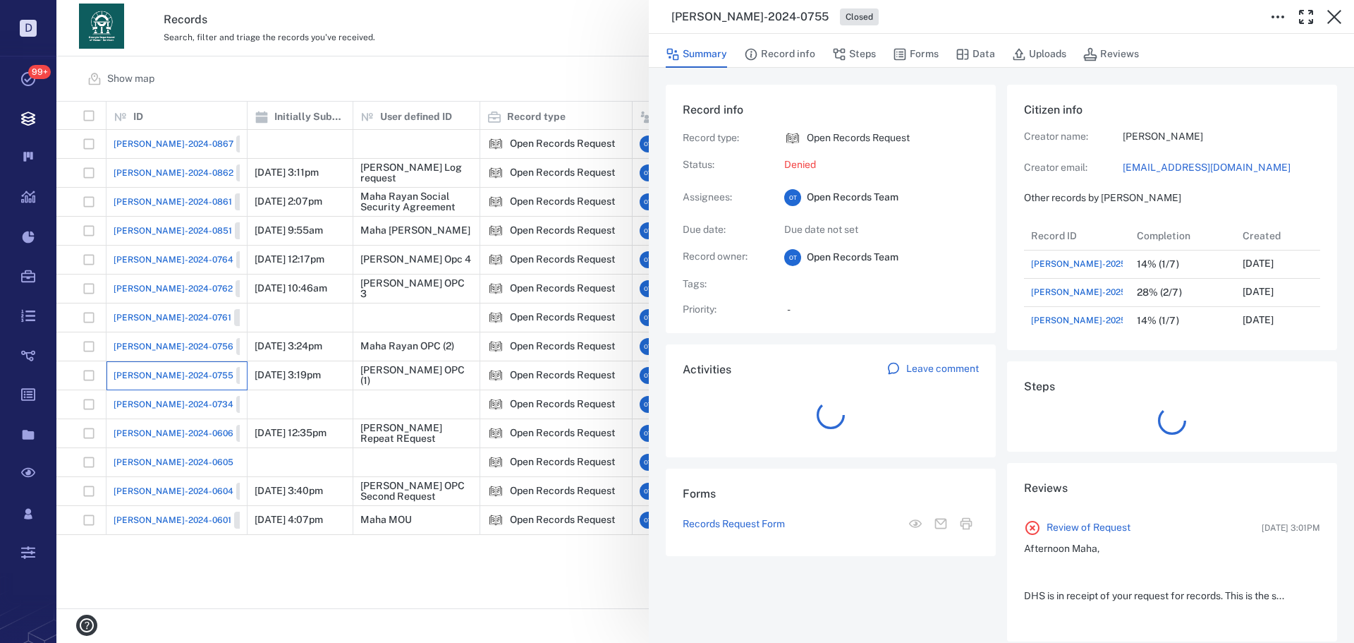
scroll to position [734, 269]
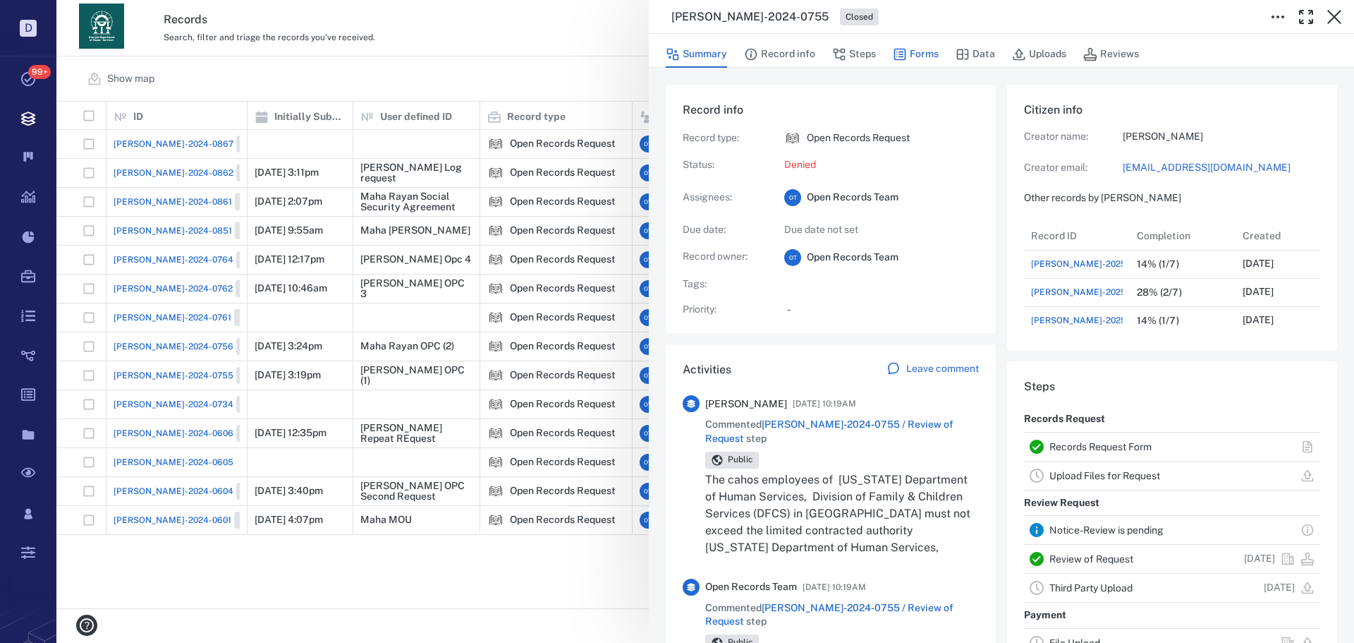
click at [899, 55] on icon "button" at bounding box center [900, 54] width 14 height 14
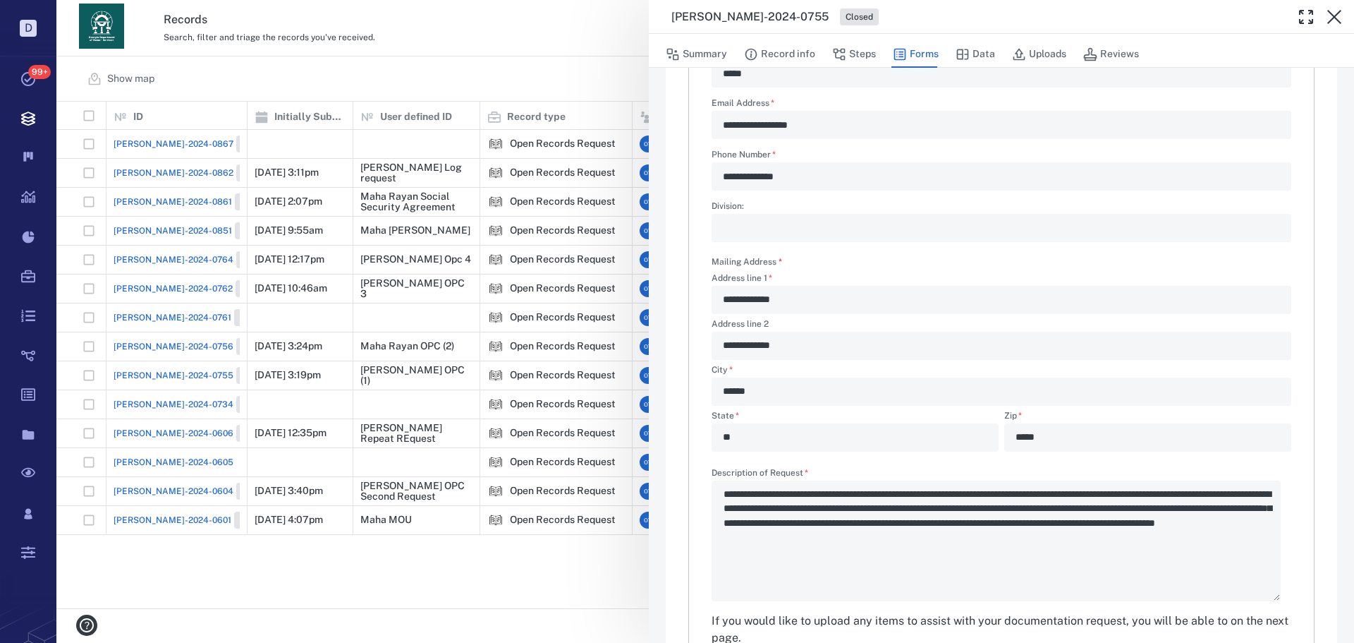
scroll to position [351, 0]
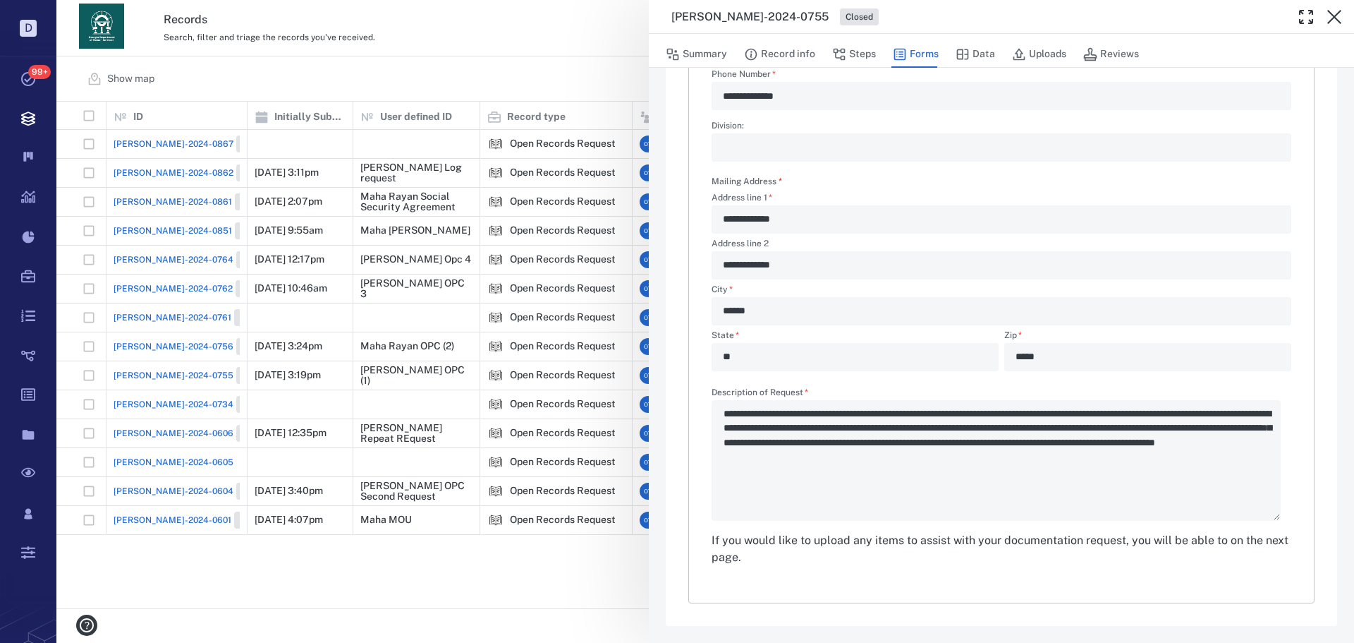
click at [510, 77] on div "**********" at bounding box center [705, 321] width 1298 height 643
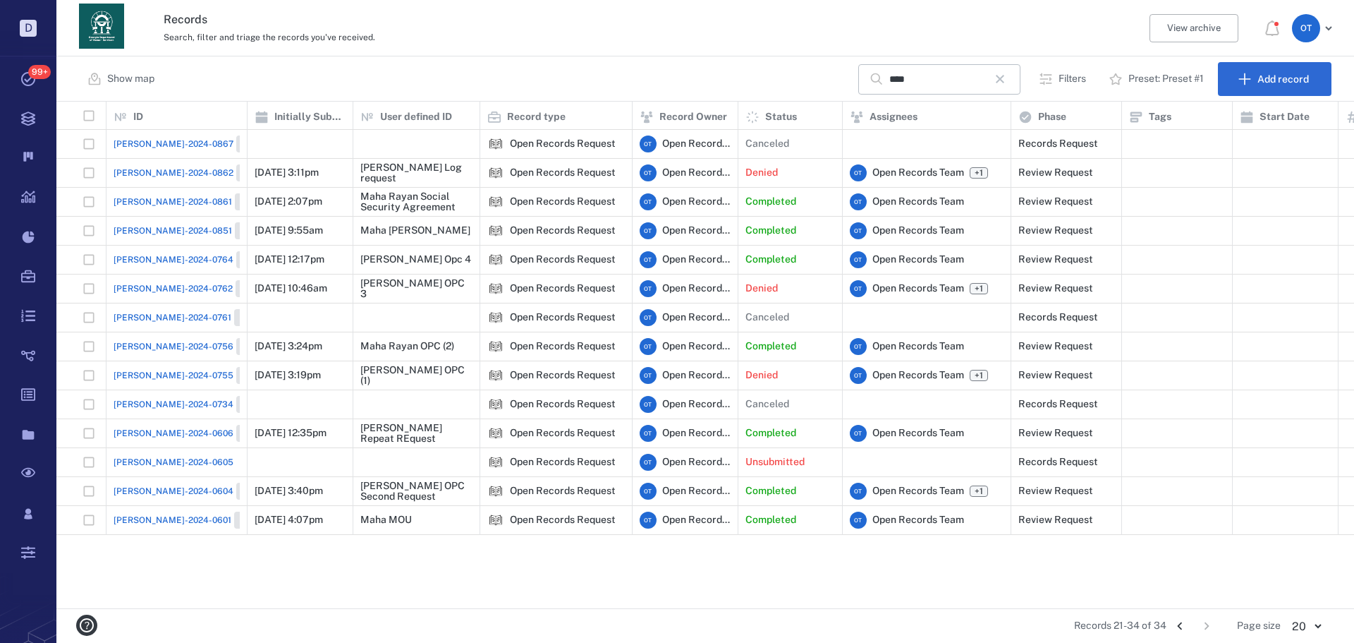
click at [150, 257] on span "ORR-2024-0764" at bounding box center [174, 259] width 120 height 13
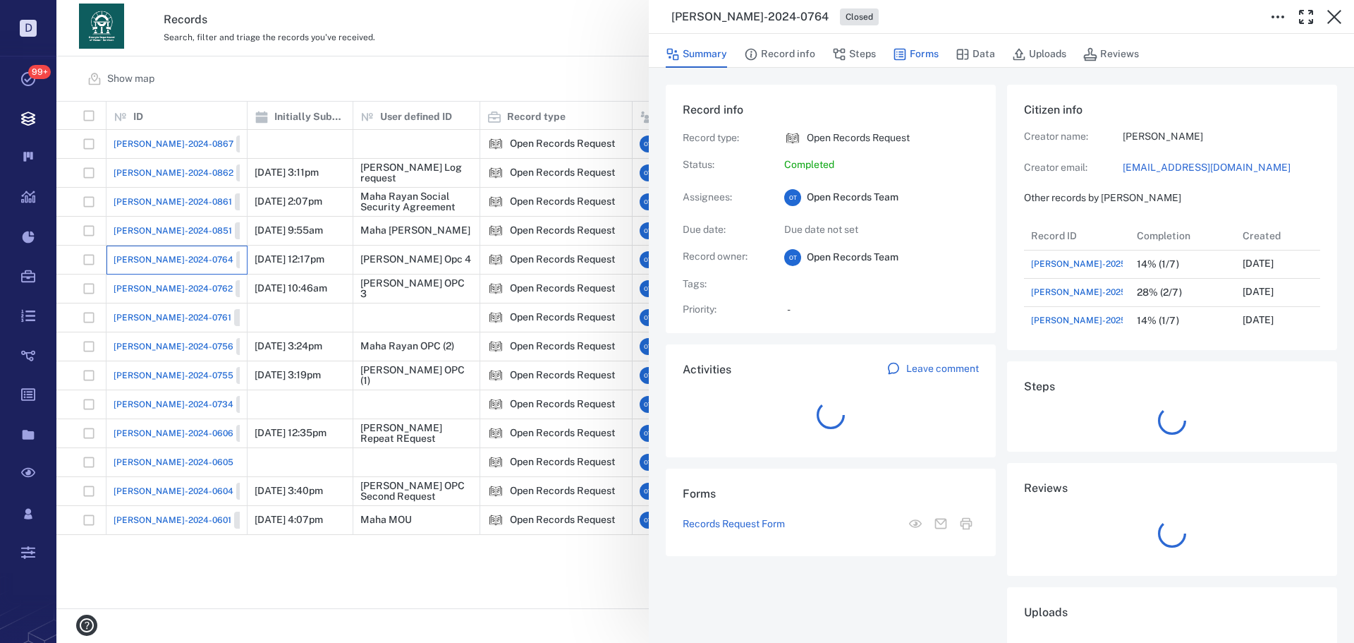
scroll to position [11, 11]
click at [905, 49] on icon "button" at bounding box center [900, 54] width 14 height 14
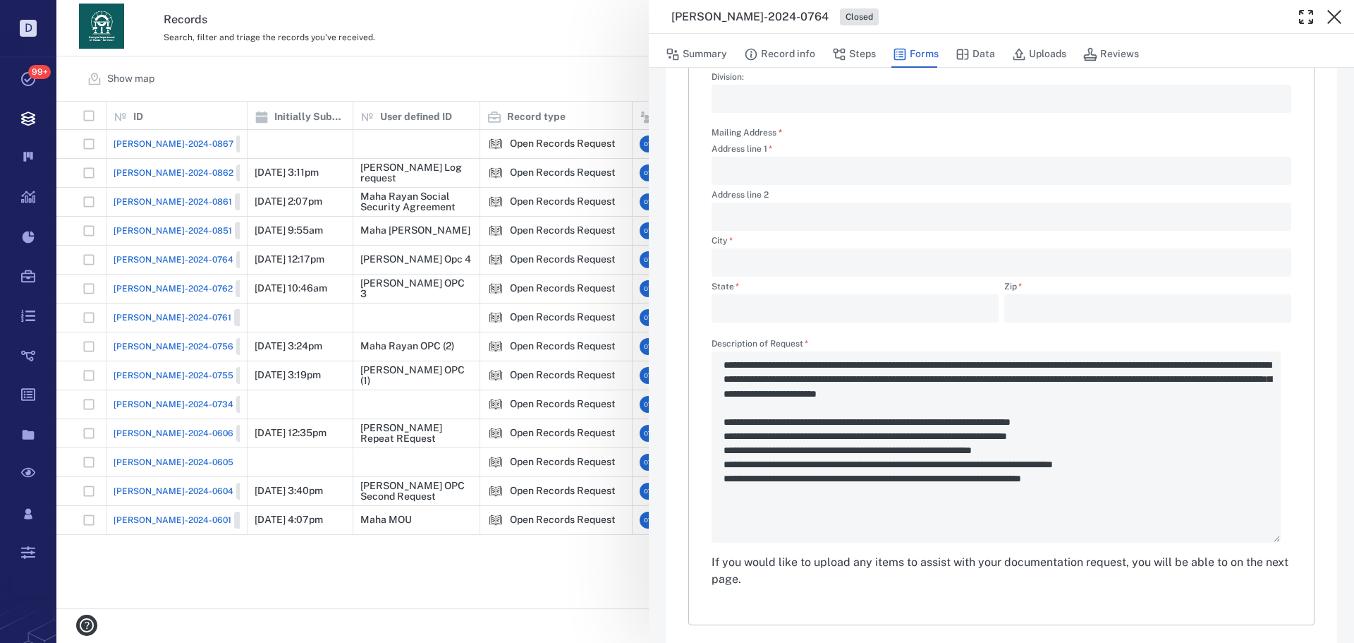
scroll to position [421, 0]
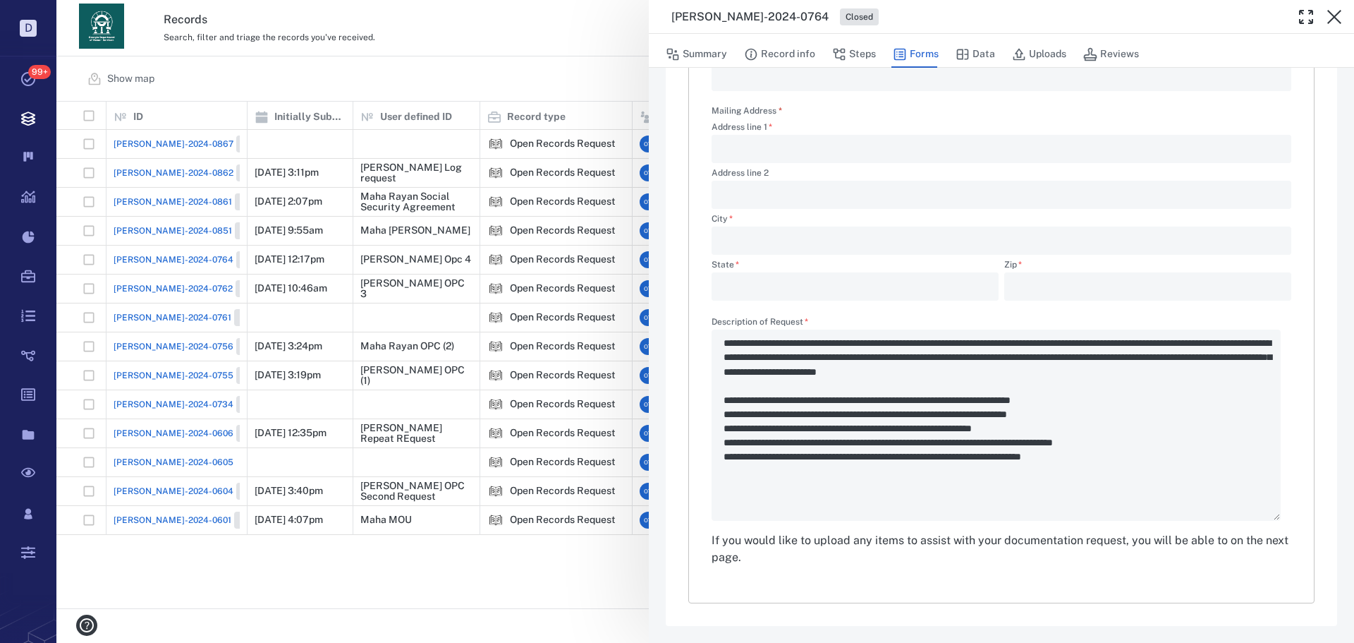
drag, startPoint x: 568, startPoint y: 50, endPoint x: 1062, endPoint y: 152, distance: 505.0
click at [568, 50] on div "**********" at bounding box center [705, 321] width 1298 height 643
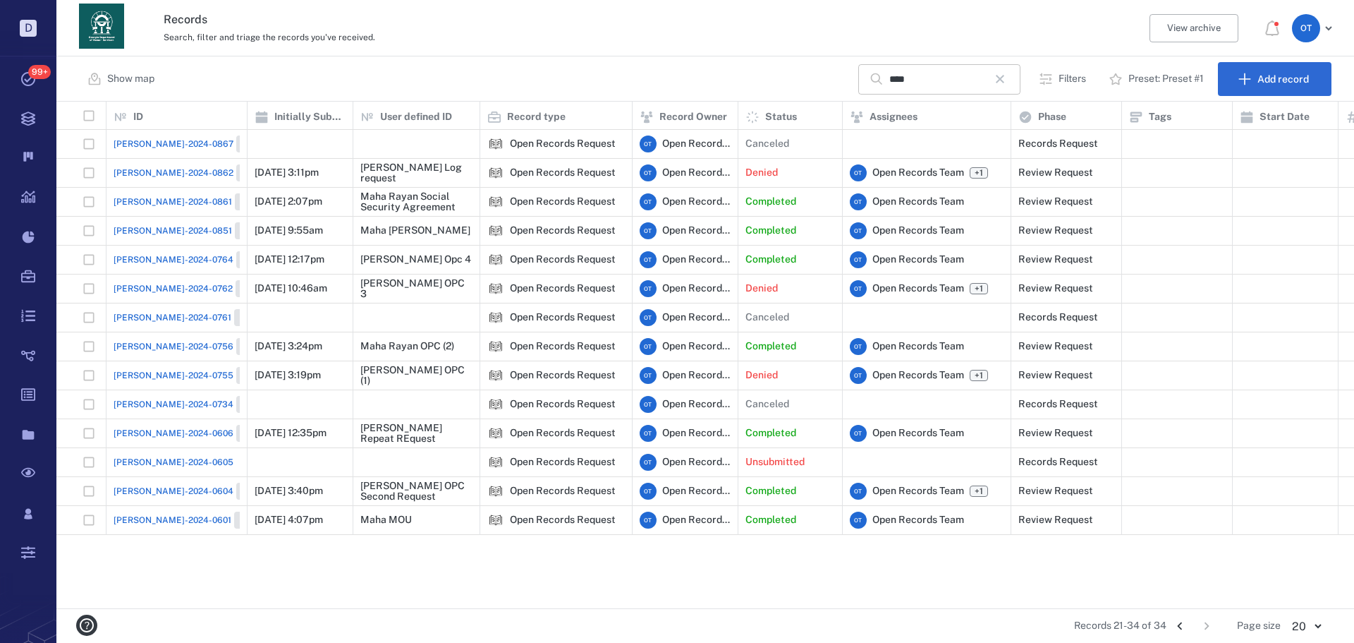
click at [1007, 74] on icon "button" at bounding box center [1000, 79] width 17 height 17
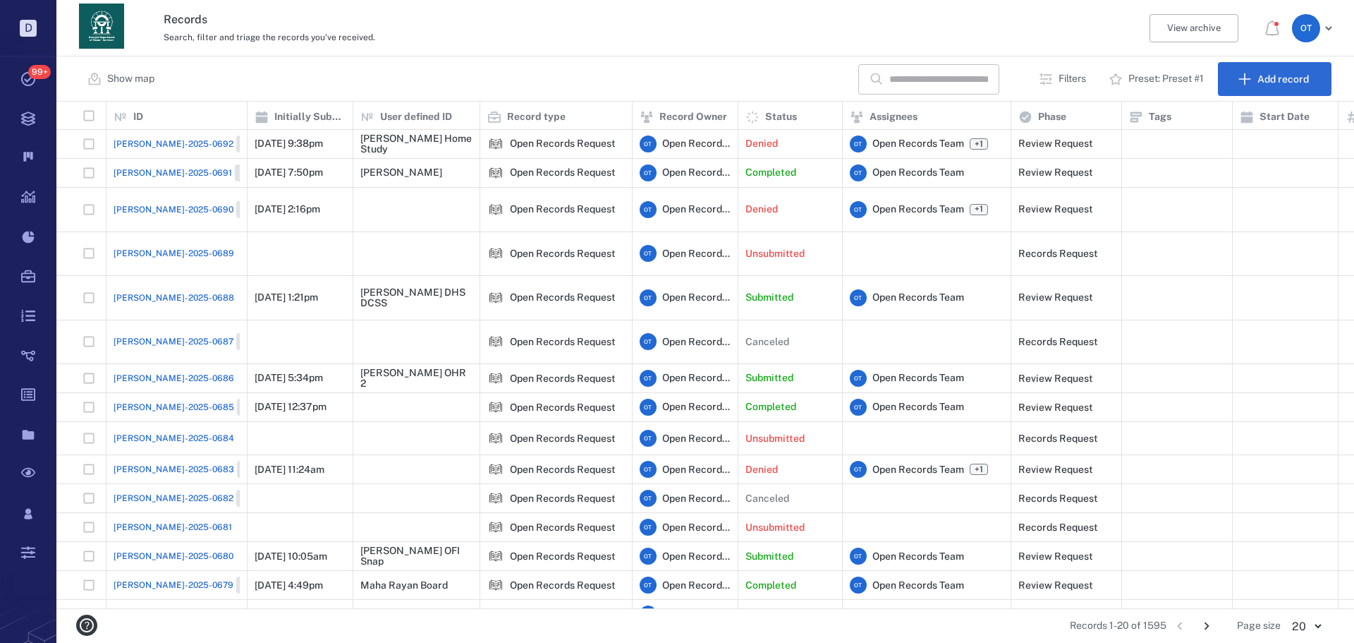
click at [927, 84] on input "text" at bounding box center [939, 79] width 99 height 30
type input "*"
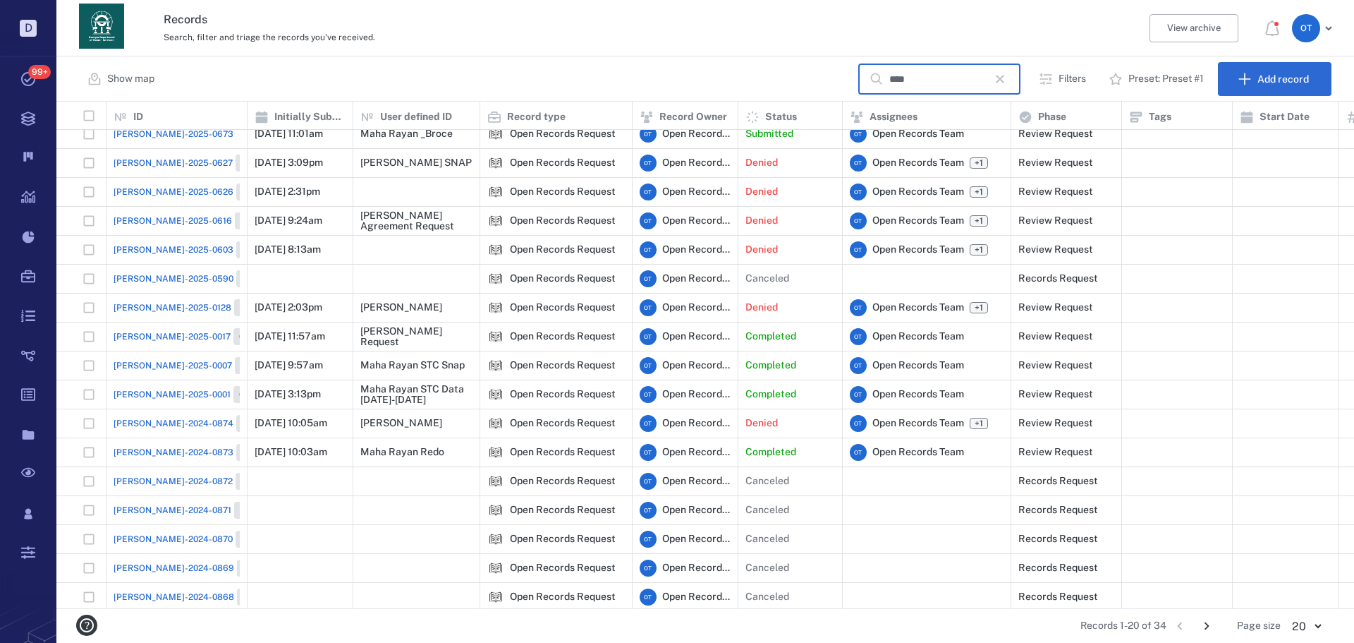
scroll to position [111, 0]
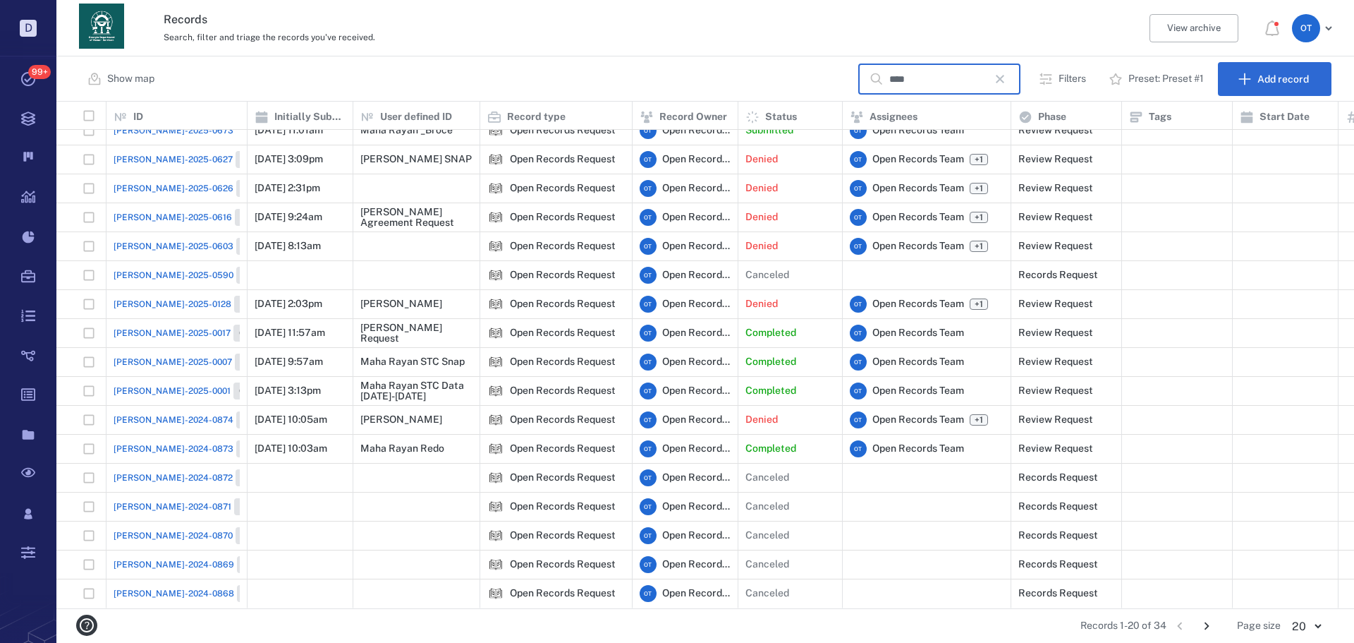
type input "****"
click at [1211, 630] on icon "Go to next page" at bounding box center [1207, 626] width 16 height 16
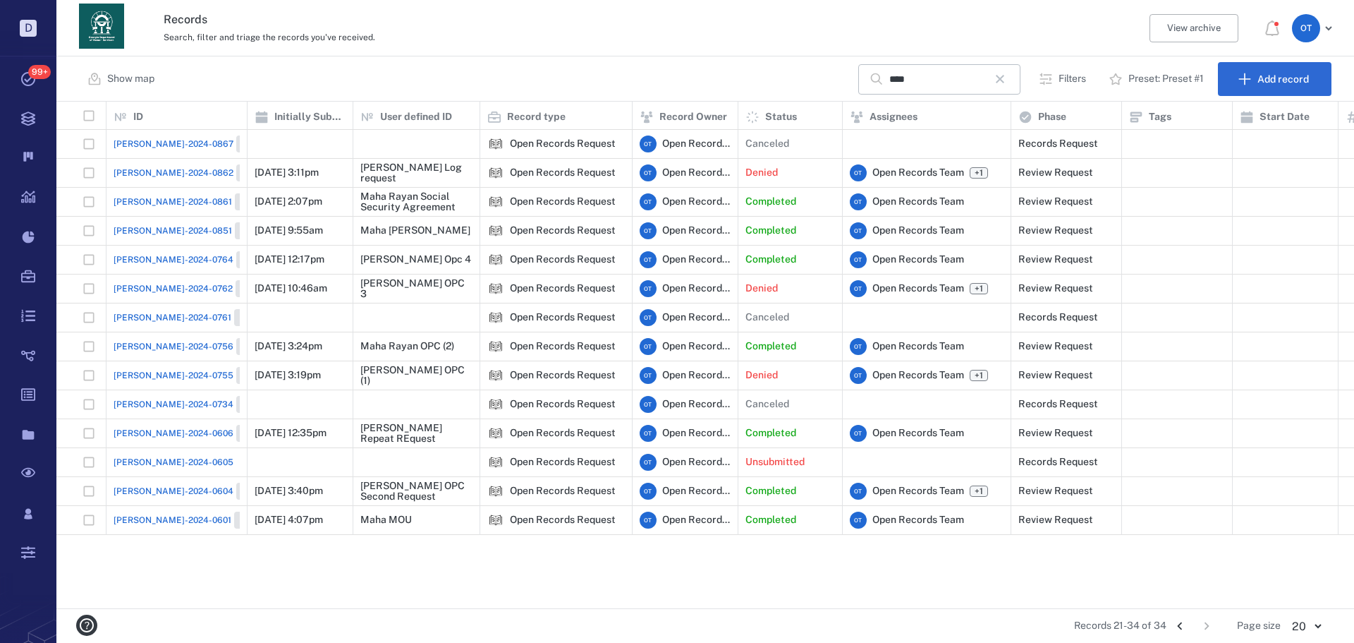
scroll to position [0, 0]
click at [134, 260] on span "ORR-2024-0764" at bounding box center [174, 259] width 120 height 13
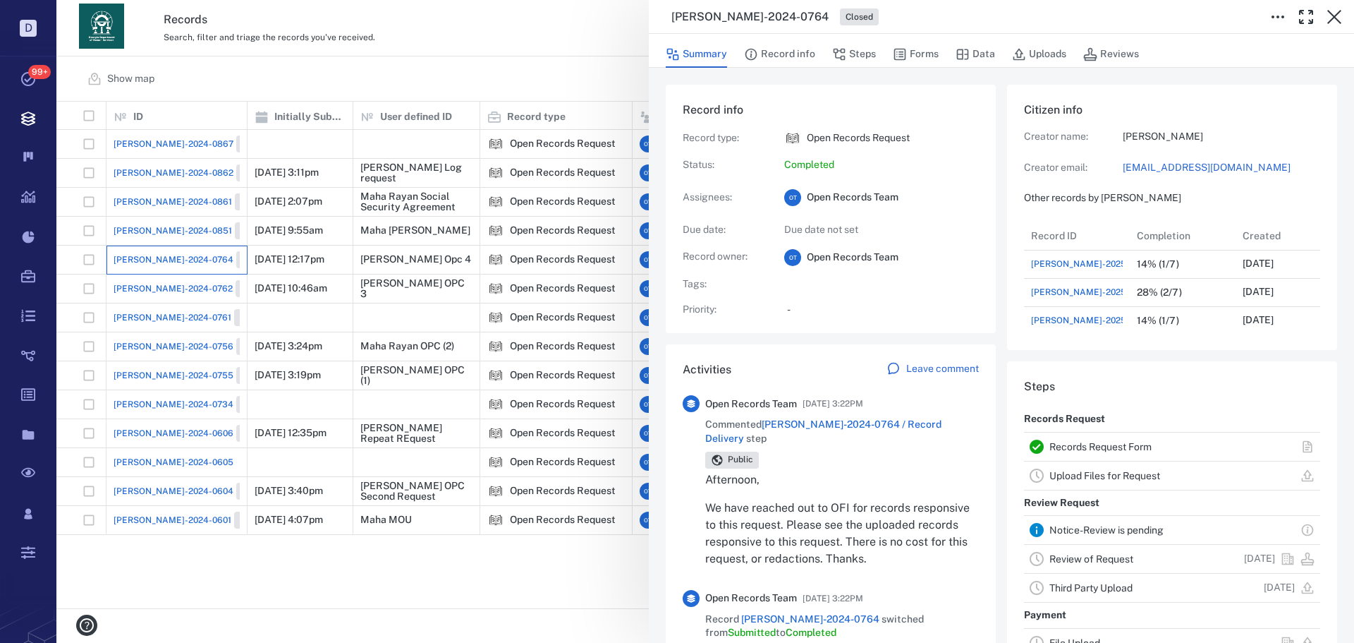
scroll to position [734, 269]
click at [923, 55] on button "Forms" at bounding box center [916, 54] width 46 height 27
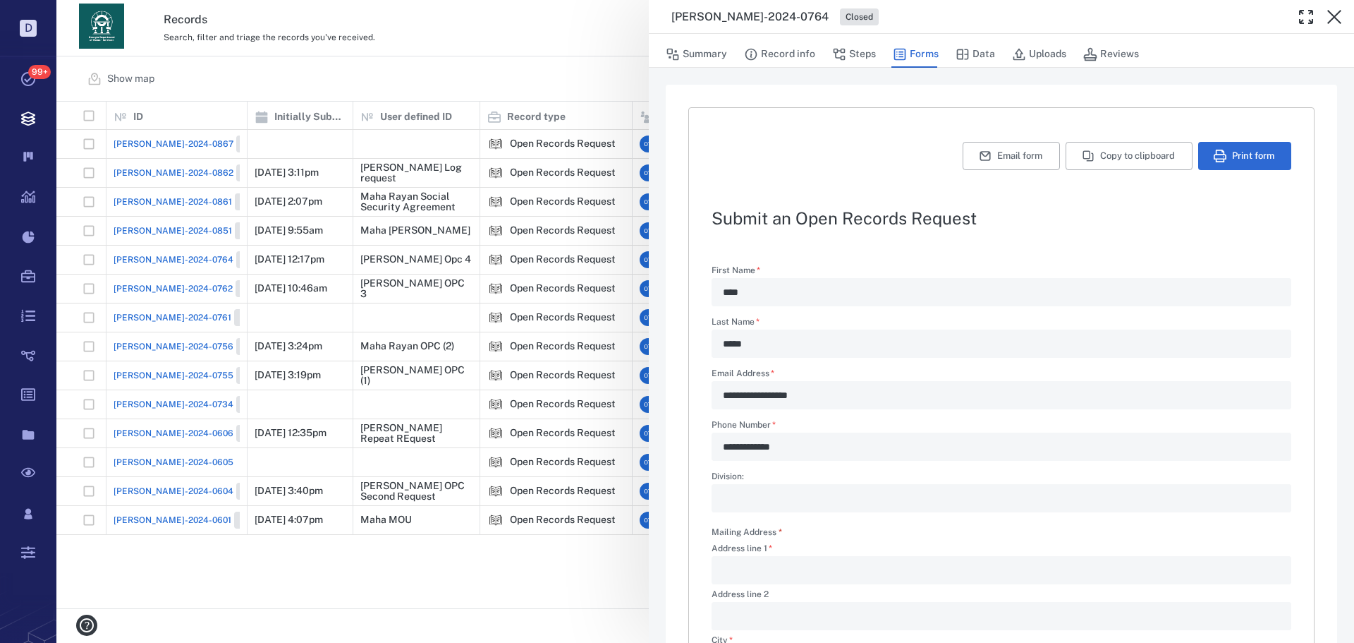
scroll to position [421, 0]
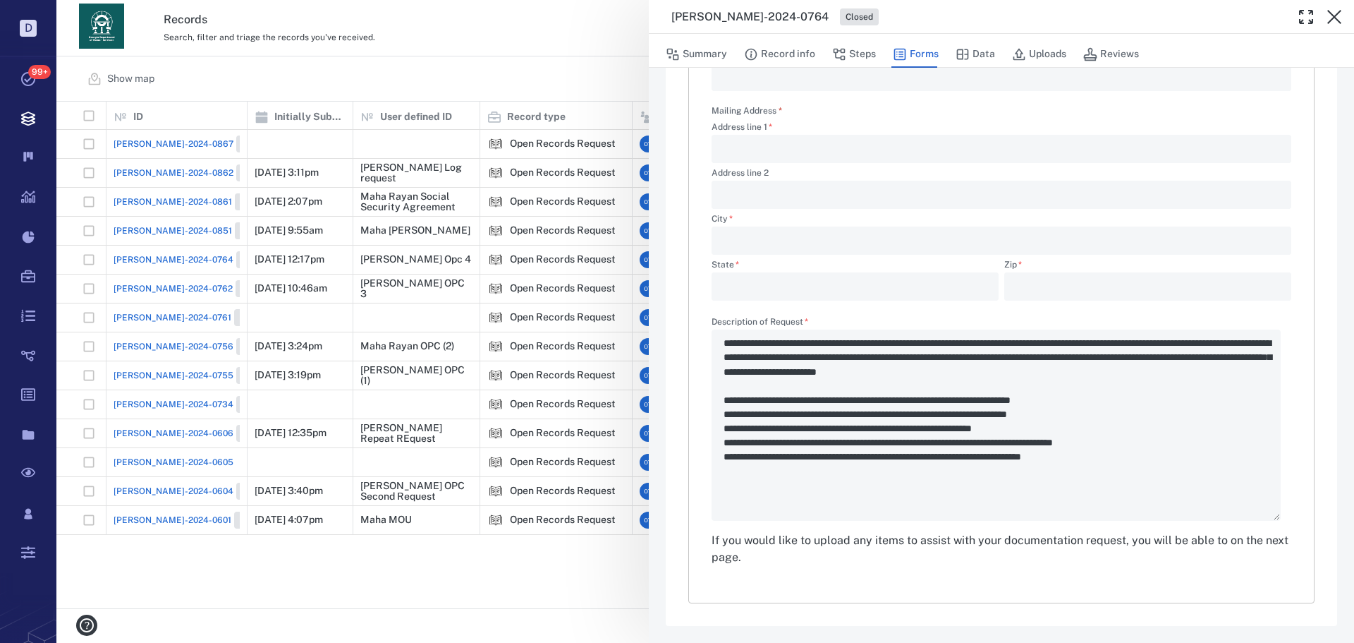
click at [585, 50] on div "**********" at bounding box center [705, 321] width 1298 height 643
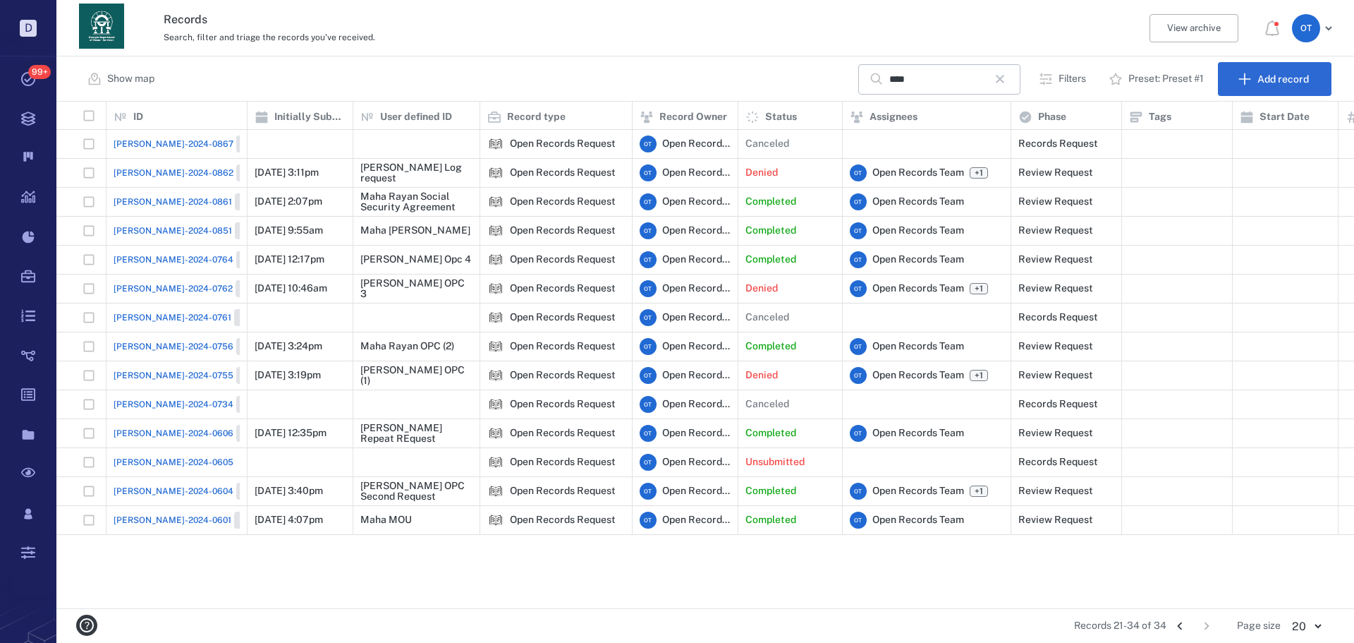
click at [147, 488] on span "ORR-2024-0604" at bounding box center [174, 491] width 120 height 13
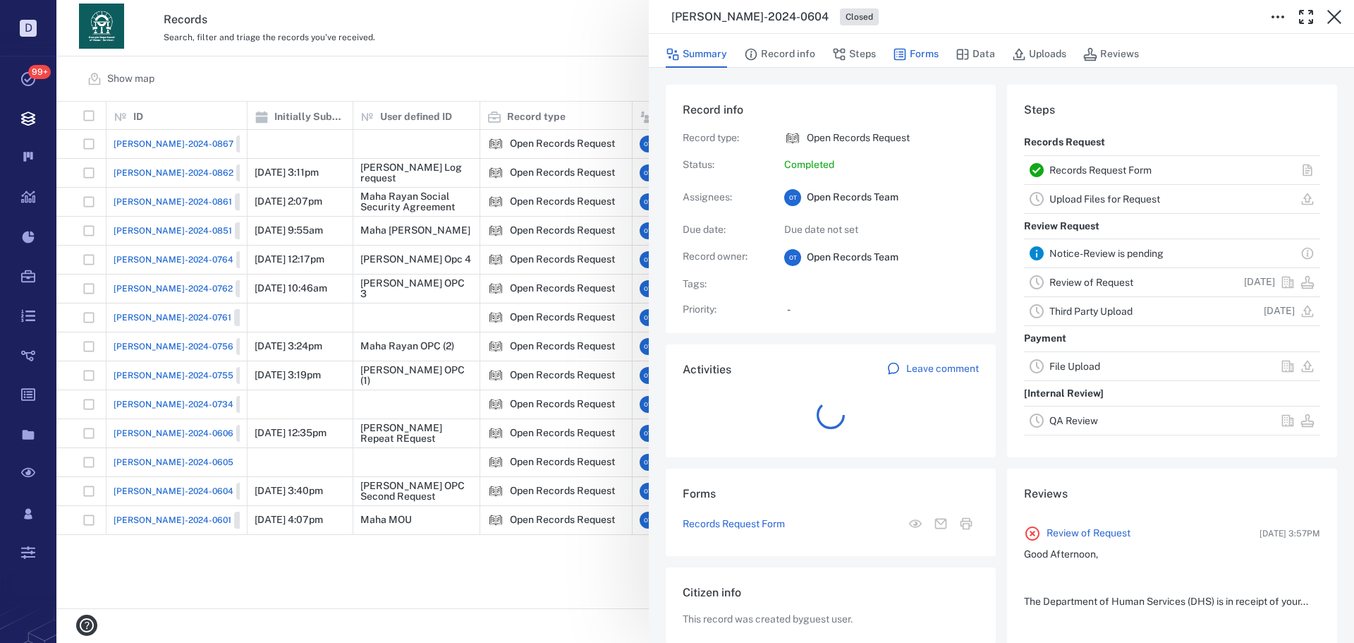
click at [926, 57] on button "Forms" at bounding box center [916, 54] width 46 height 27
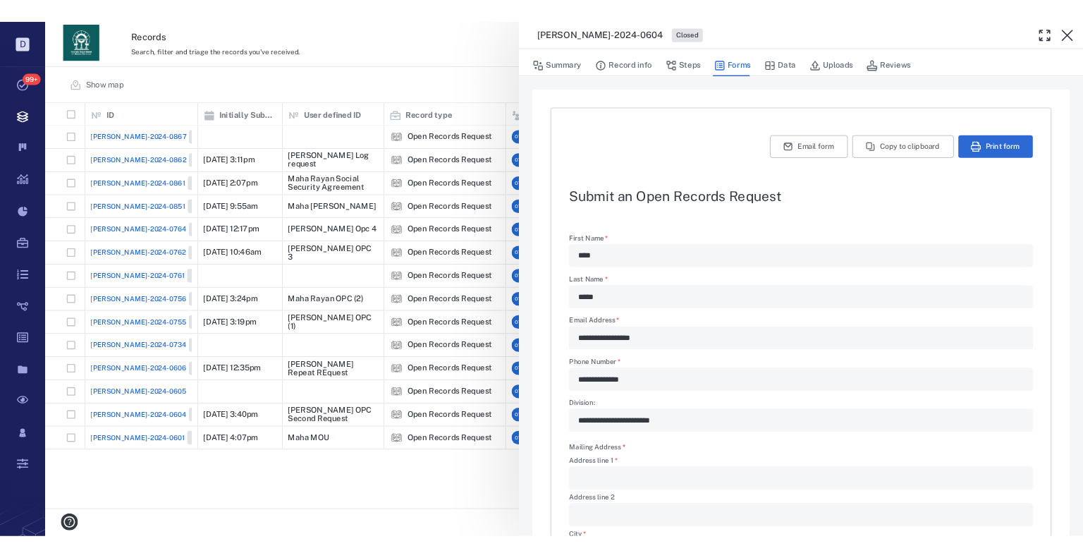
scroll to position [379, 0]
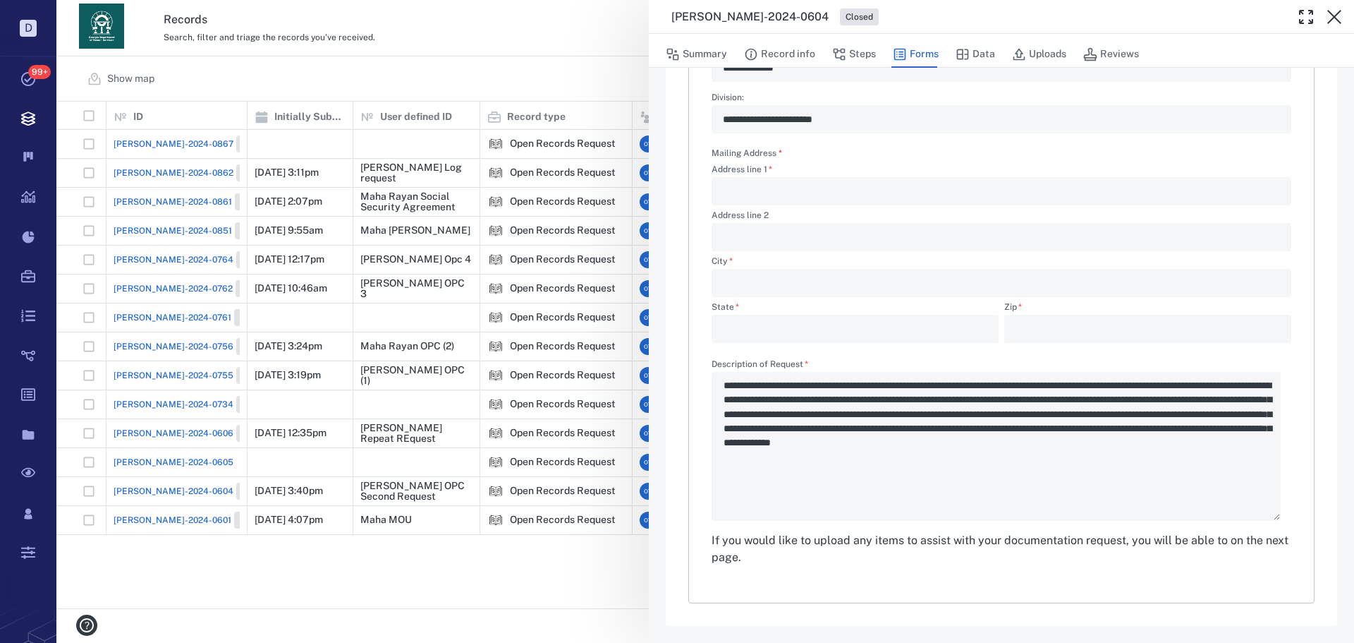
click at [545, 112] on div "**********" at bounding box center [705, 321] width 1298 height 643
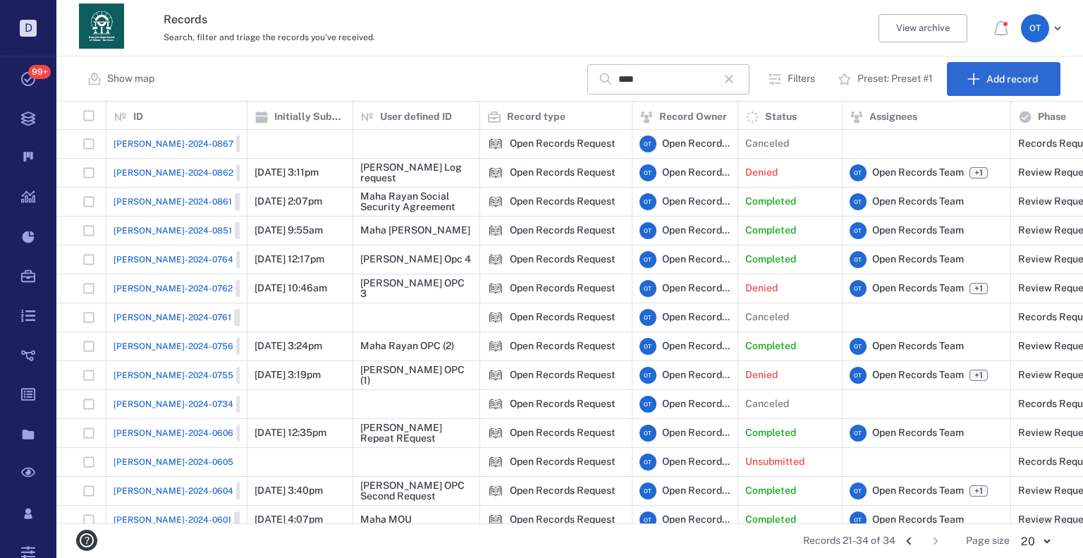
scroll to position [411, 1017]
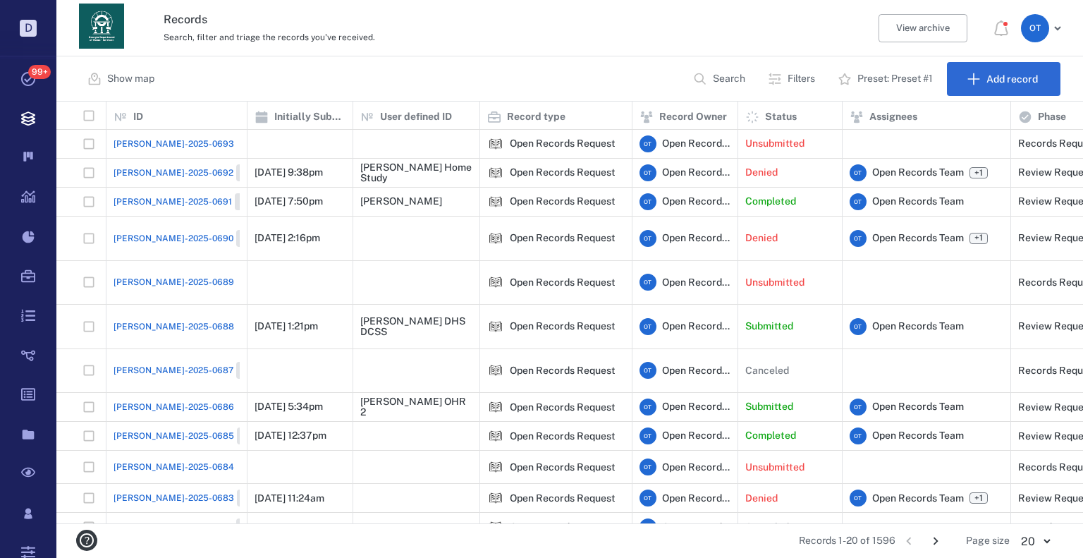
click at [168, 138] on span "[PERSON_NAME]-2025-0693" at bounding box center [174, 144] width 121 height 13
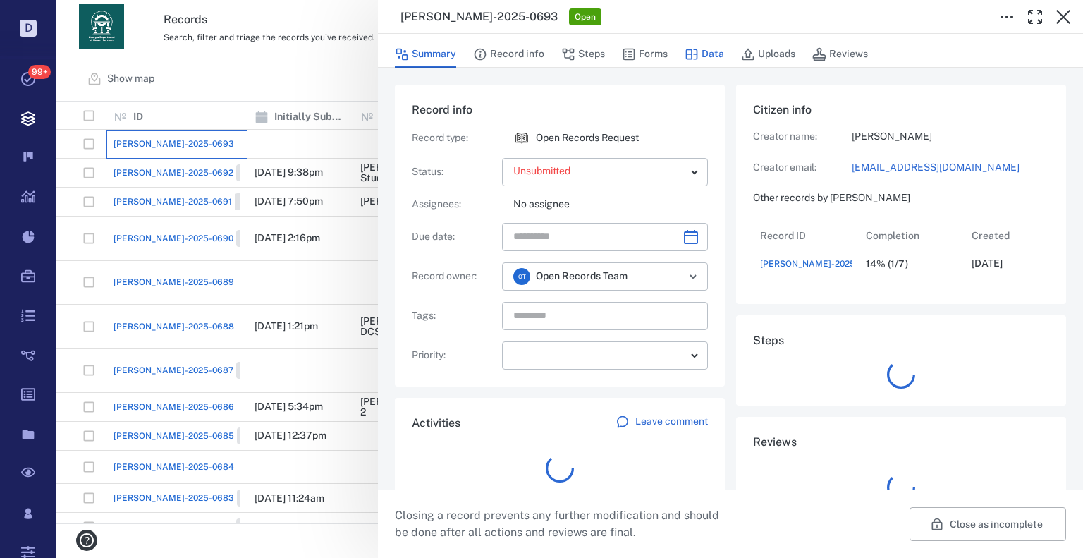
scroll to position [11, 11]
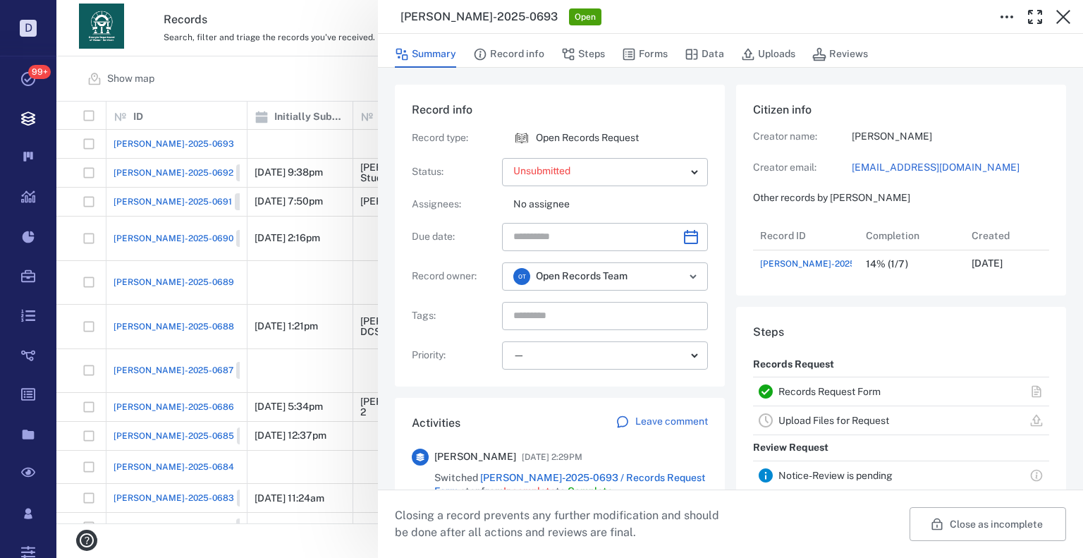
click at [669, 52] on div "Summary Record info Steps Forms Data Uploads Reviews" at bounding box center [731, 54] width 672 height 28
click at [658, 58] on button "Forms" at bounding box center [645, 54] width 46 height 27
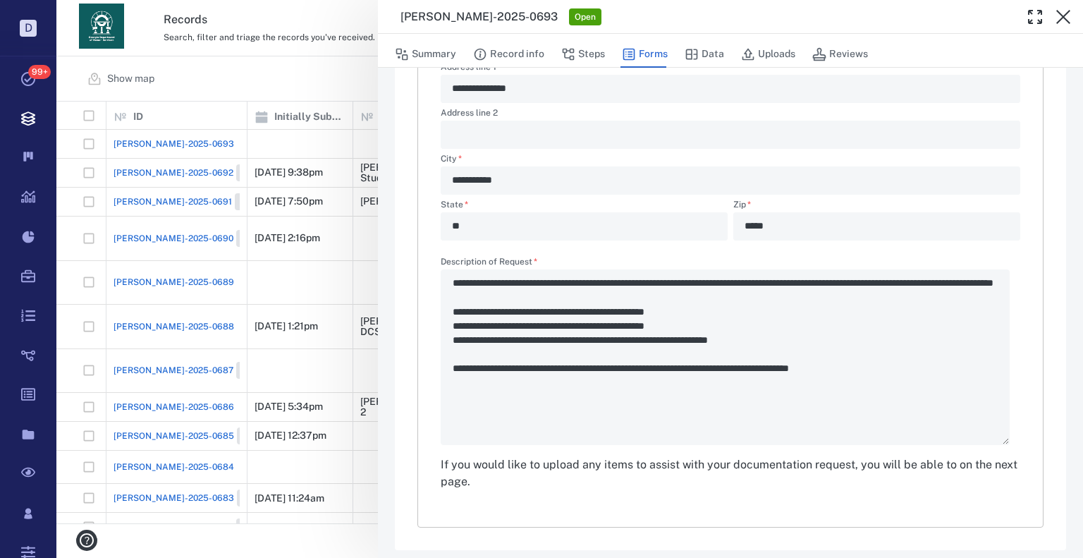
scroll to position [490, 0]
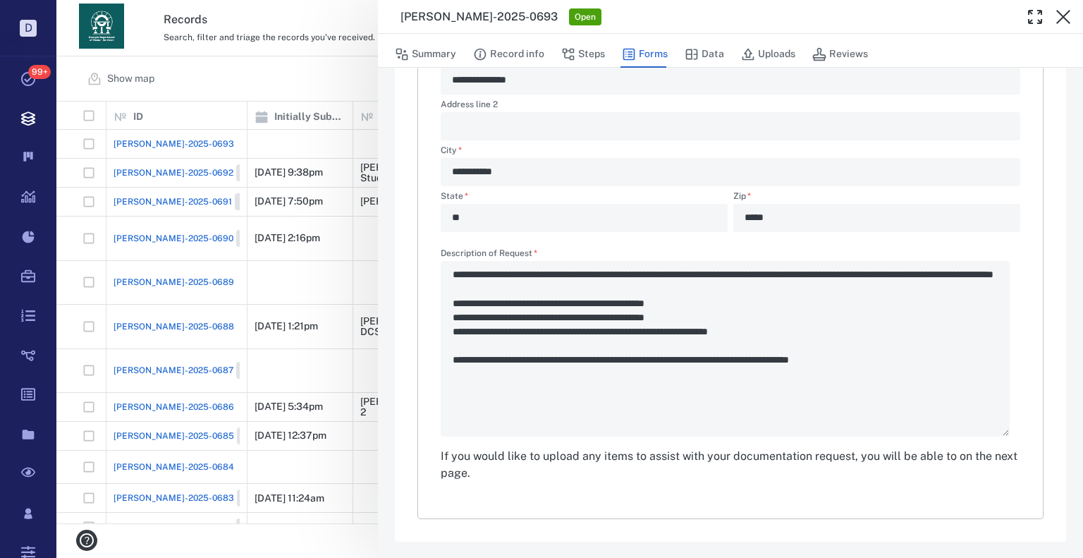
click at [272, 72] on div "**********" at bounding box center [569, 279] width 1027 height 558
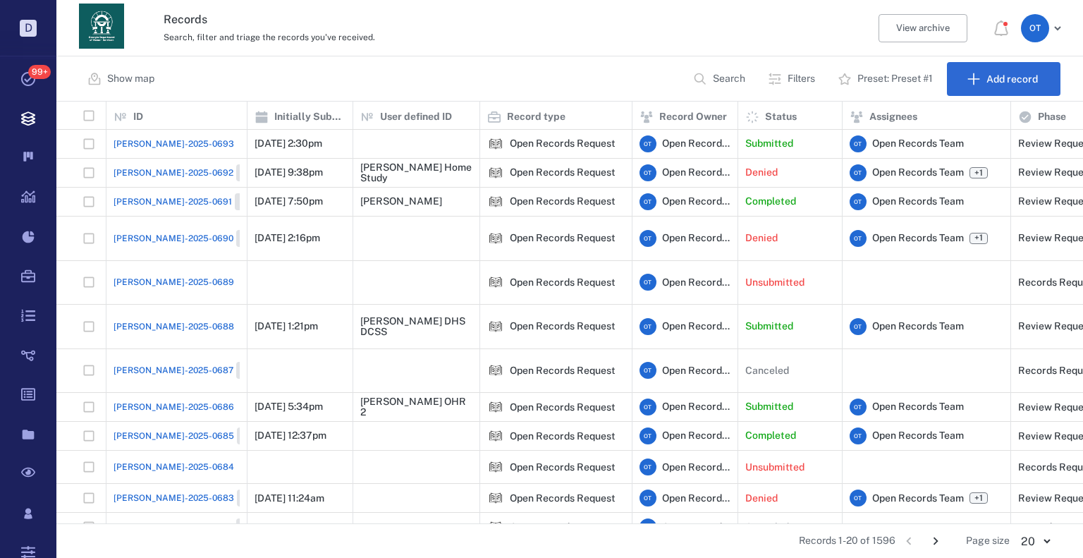
click at [146, 138] on span "[PERSON_NAME]-2025-0693" at bounding box center [174, 144] width 121 height 13
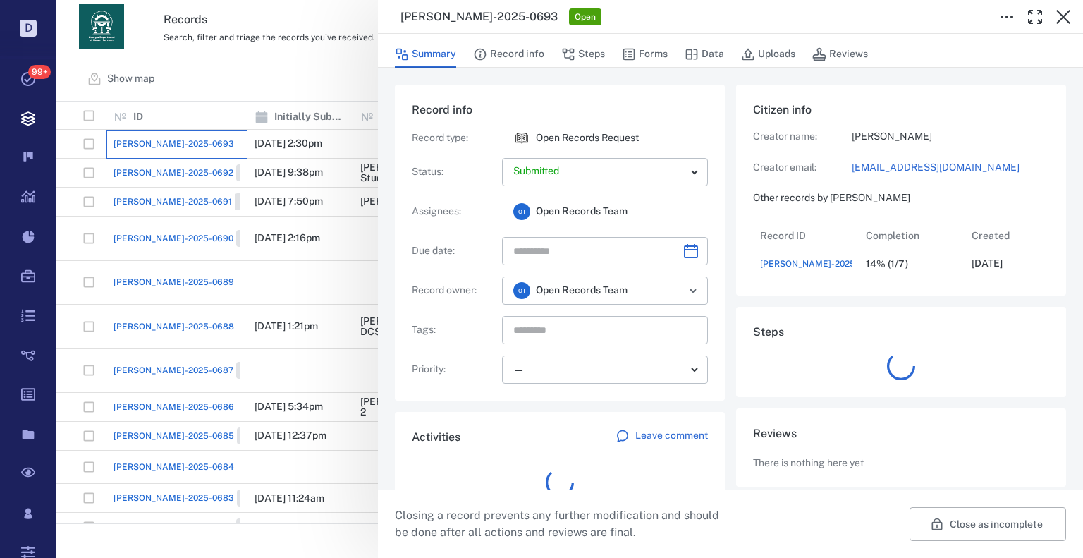
scroll to position [56, 280]
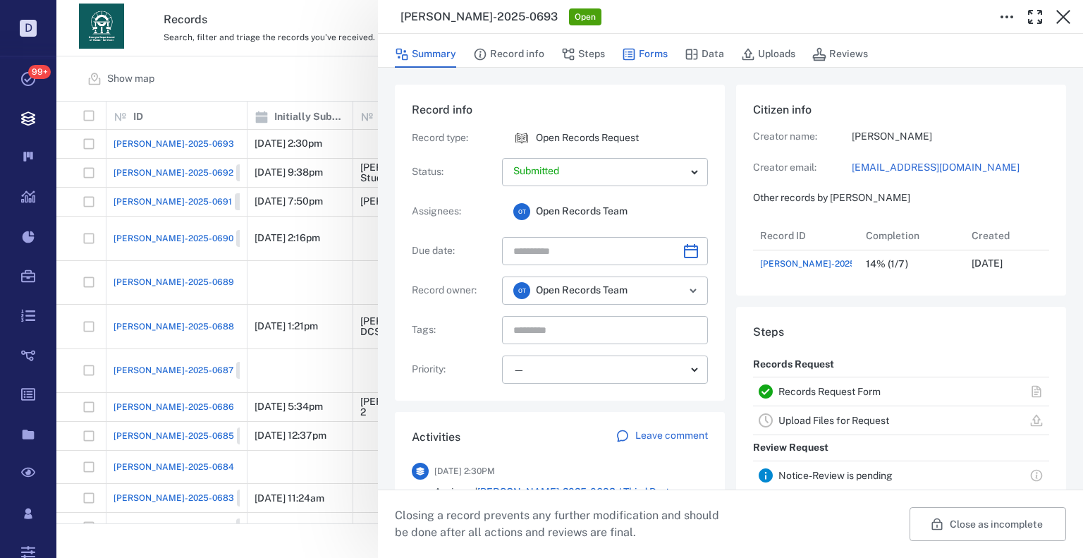
click at [655, 44] on button "Forms" at bounding box center [645, 54] width 46 height 27
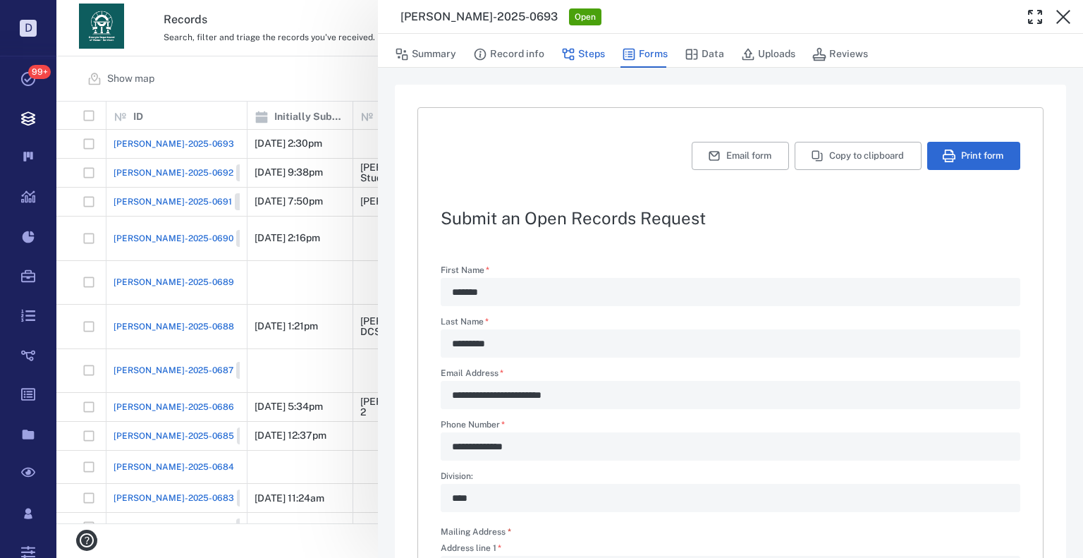
click at [585, 44] on button "Steps" at bounding box center [583, 54] width 44 height 27
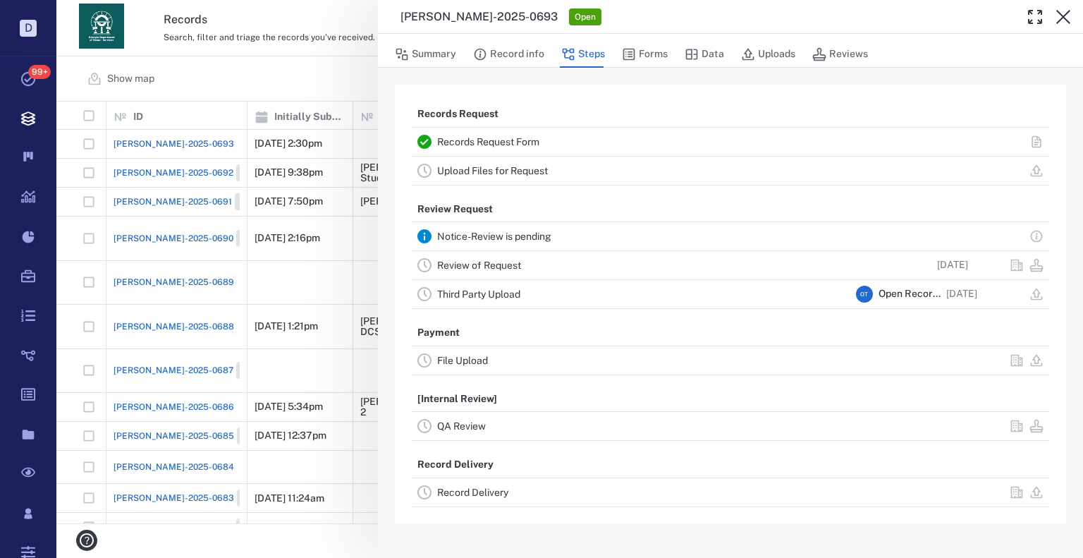
click at [489, 258] on div "Review of Request" at bounding box center [643, 265] width 413 height 17
click at [496, 264] on link "Review of Request" at bounding box center [479, 265] width 84 height 11
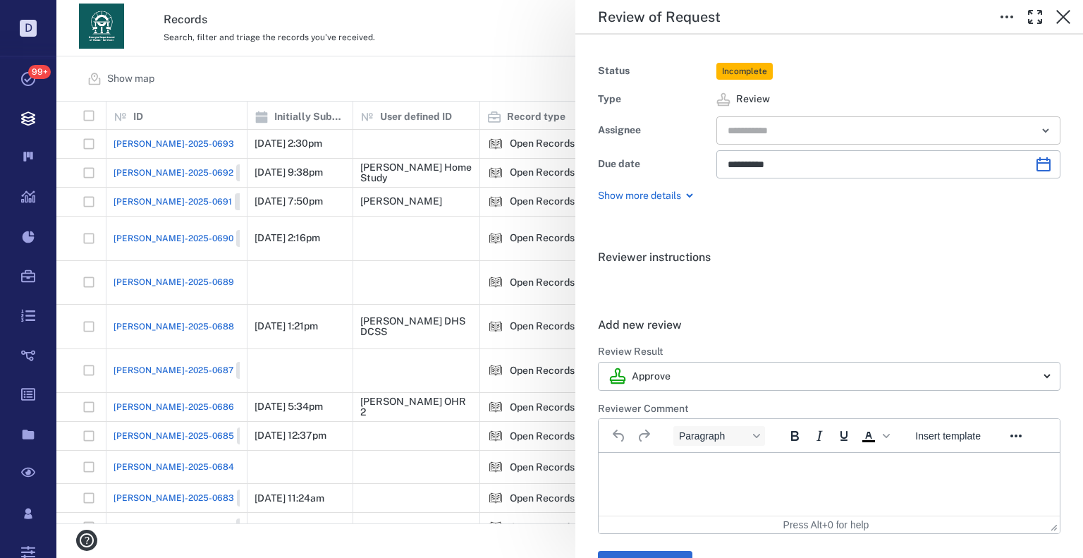
drag, startPoint x: 790, startPoint y: 99, endPoint x: 791, endPoint y: 118, distance: 18.4
click at [790, 102] on span "Review" at bounding box center [889, 99] width 344 height 14
click at [790, 121] on input "text" at bounding box center [873, 131] width 292 height 20
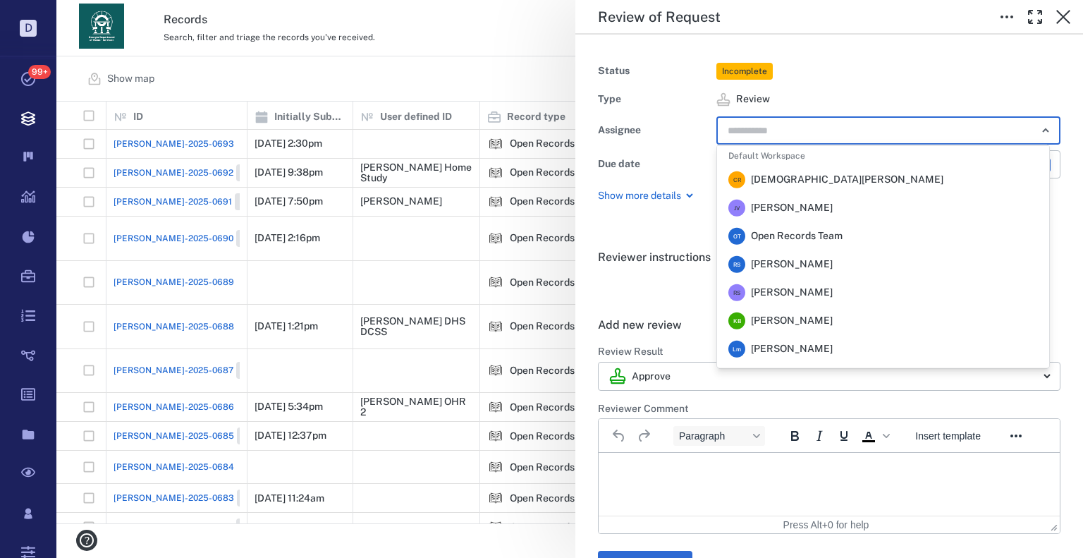
click at [797, 264] on span "[PERSON_NAME]" at bounding box center [792, 264] width 82 height 14
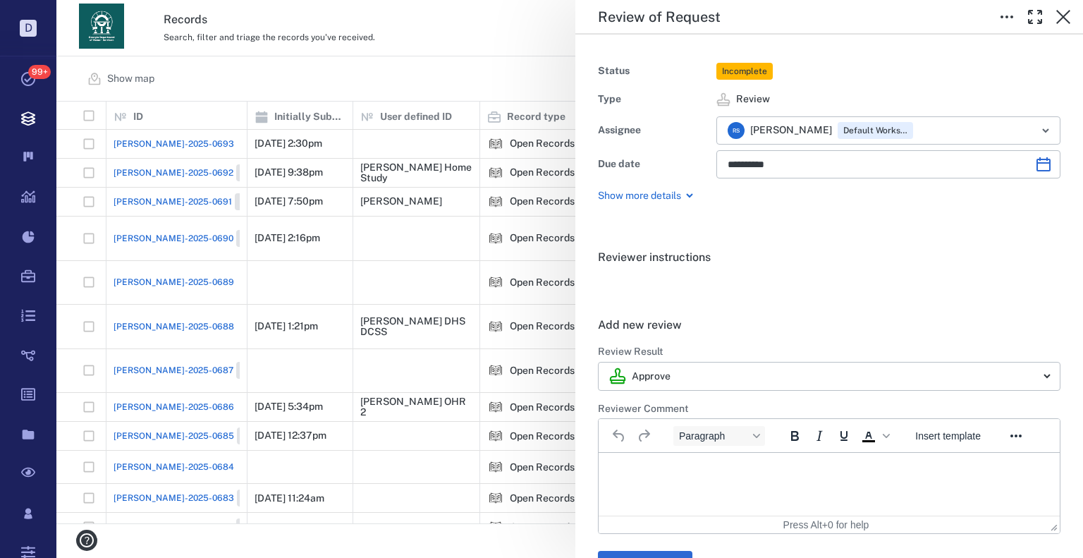
click at [478, 91] on div "**********" at bounding box center [569, 279] width 1027 height 558
